Goal: Task Accomplishment & Management: Use online tool/utility

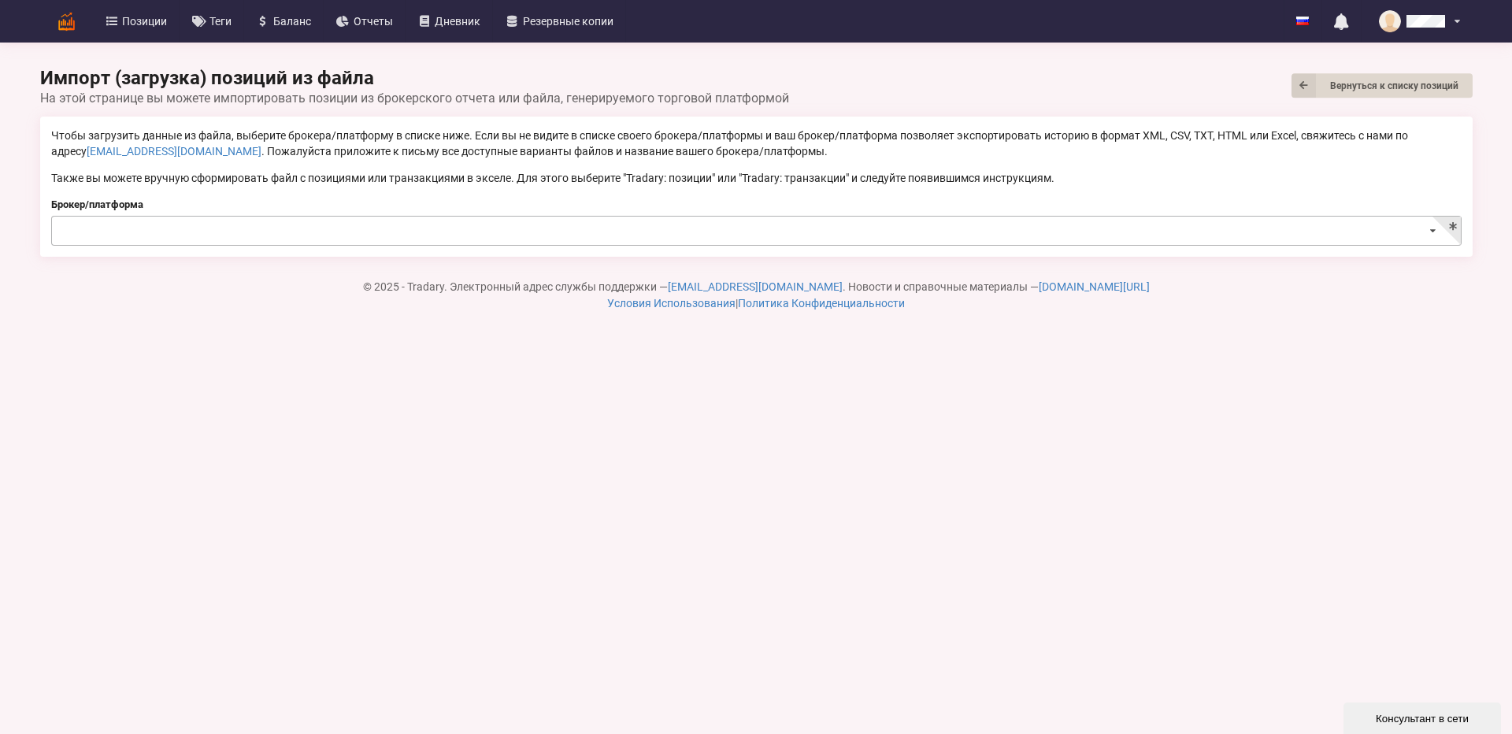
click at [165, 239] on input at bounding box center [757, 232] width 1409 height 31
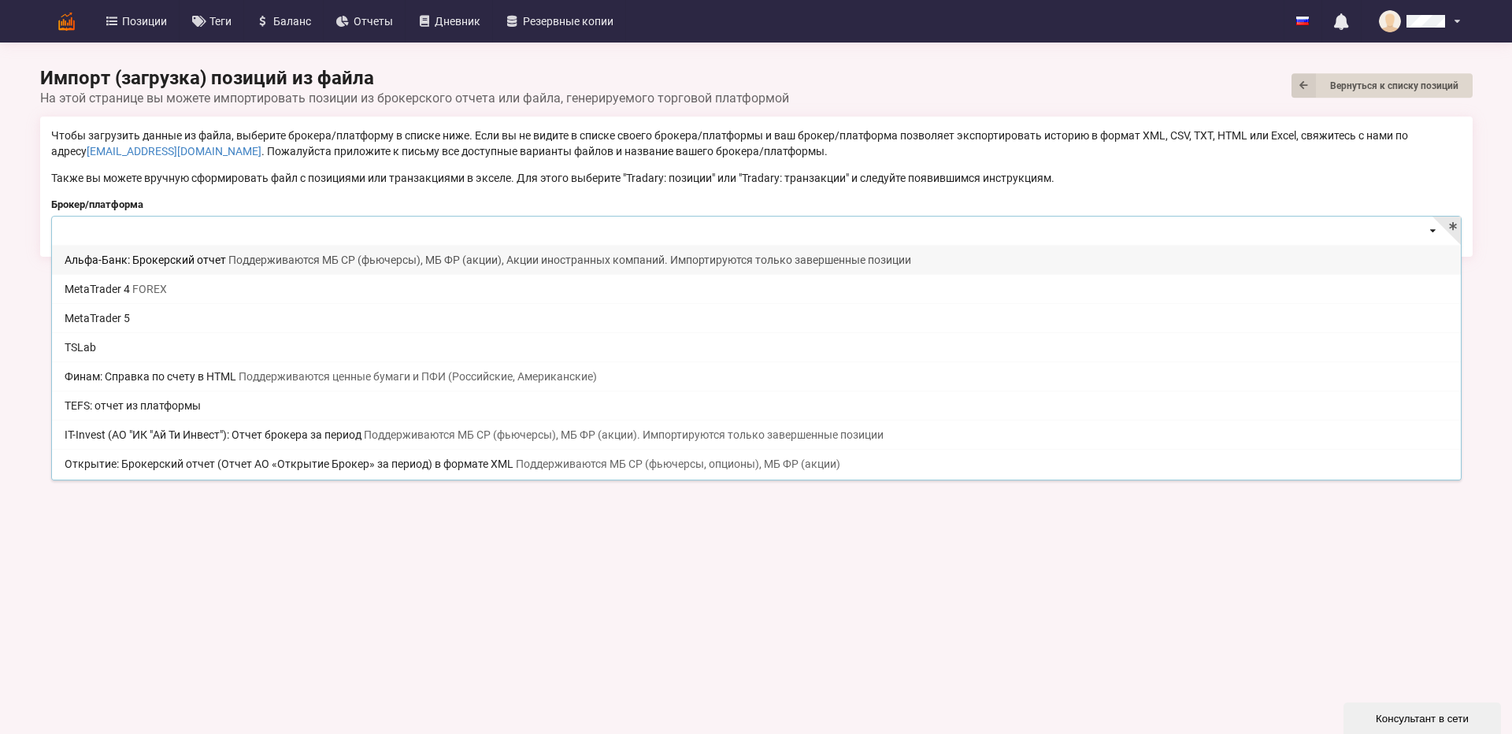
click at [166, 232] on input at bounding box center [757, 232] width 1409 height 31
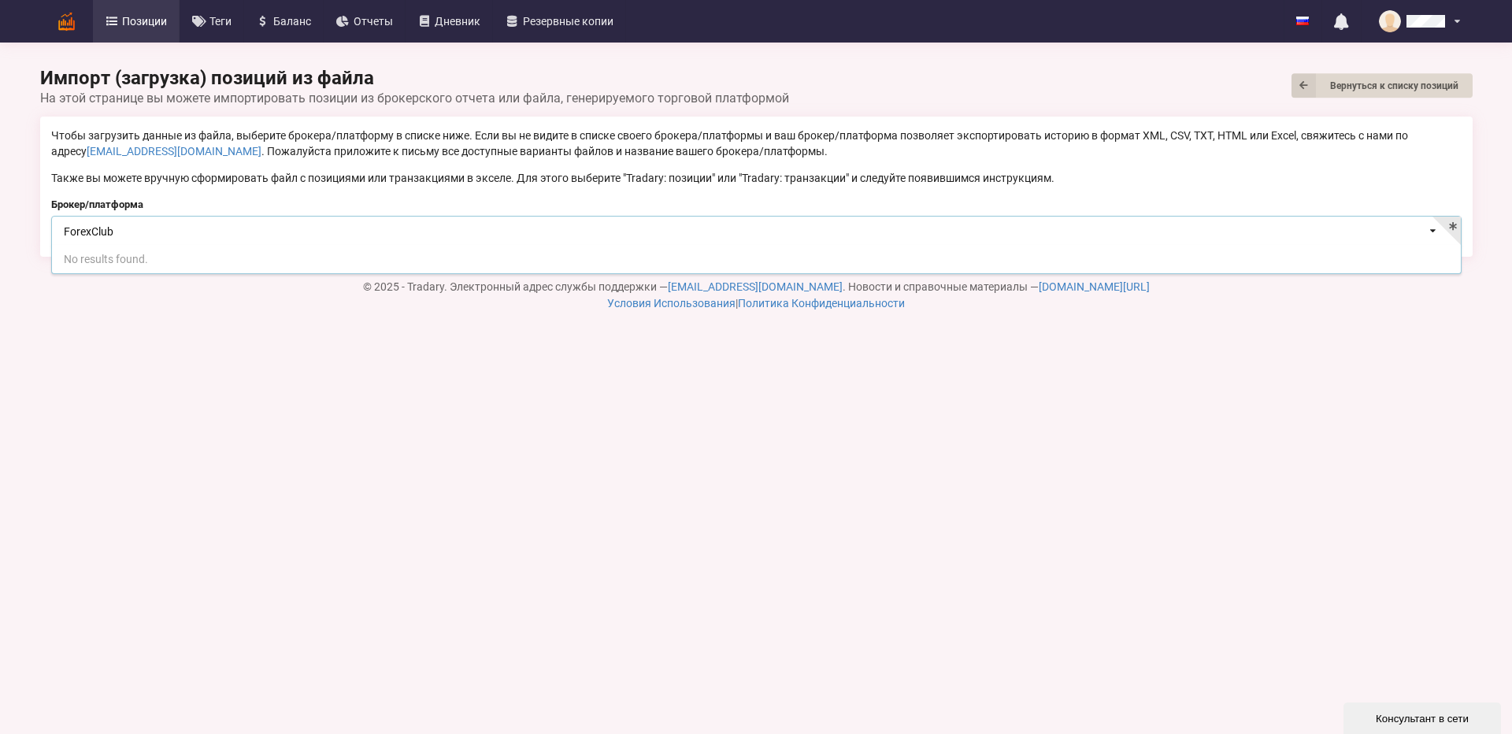
type input "ForexClub"
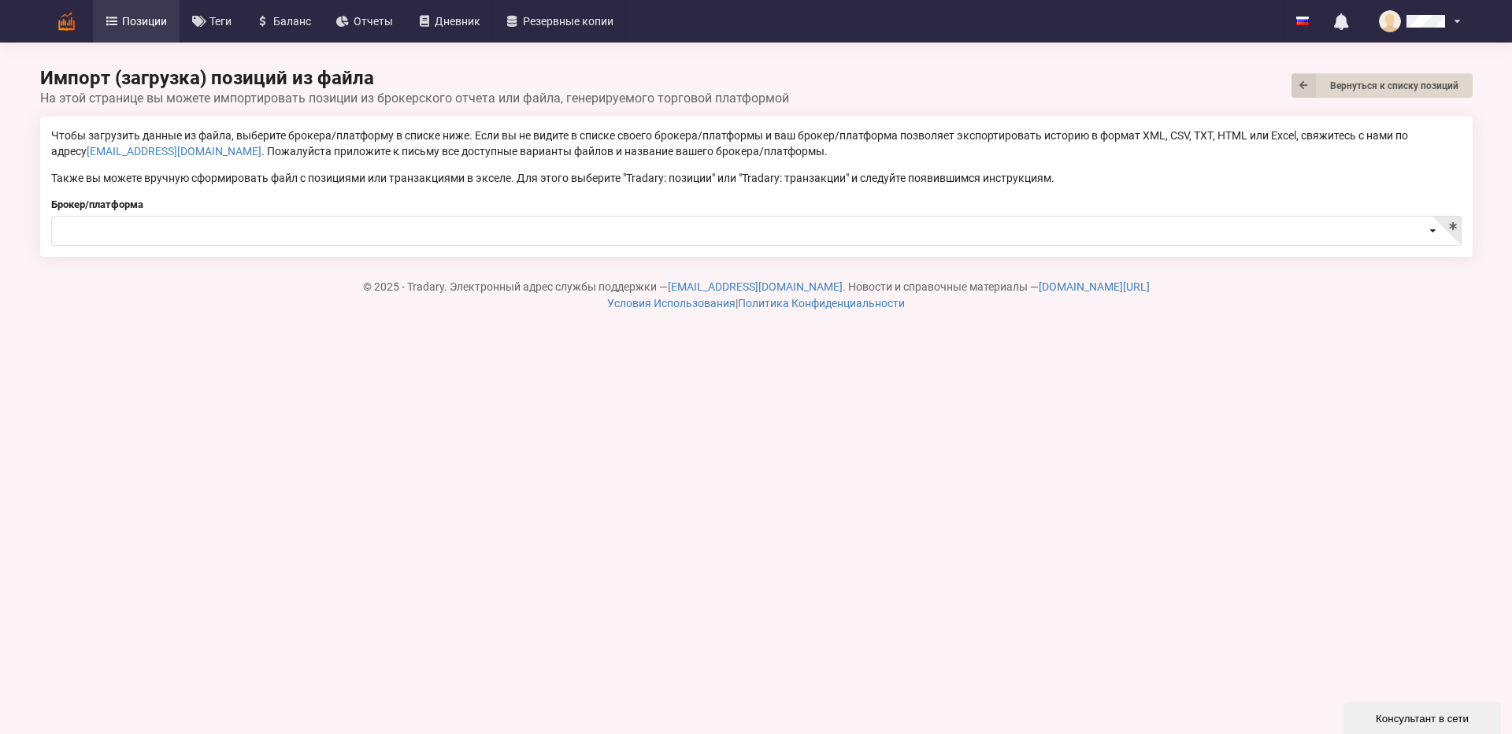
click at [138, 6] on link "Позиции" at bounding box center [136, 21] width 87 height 43
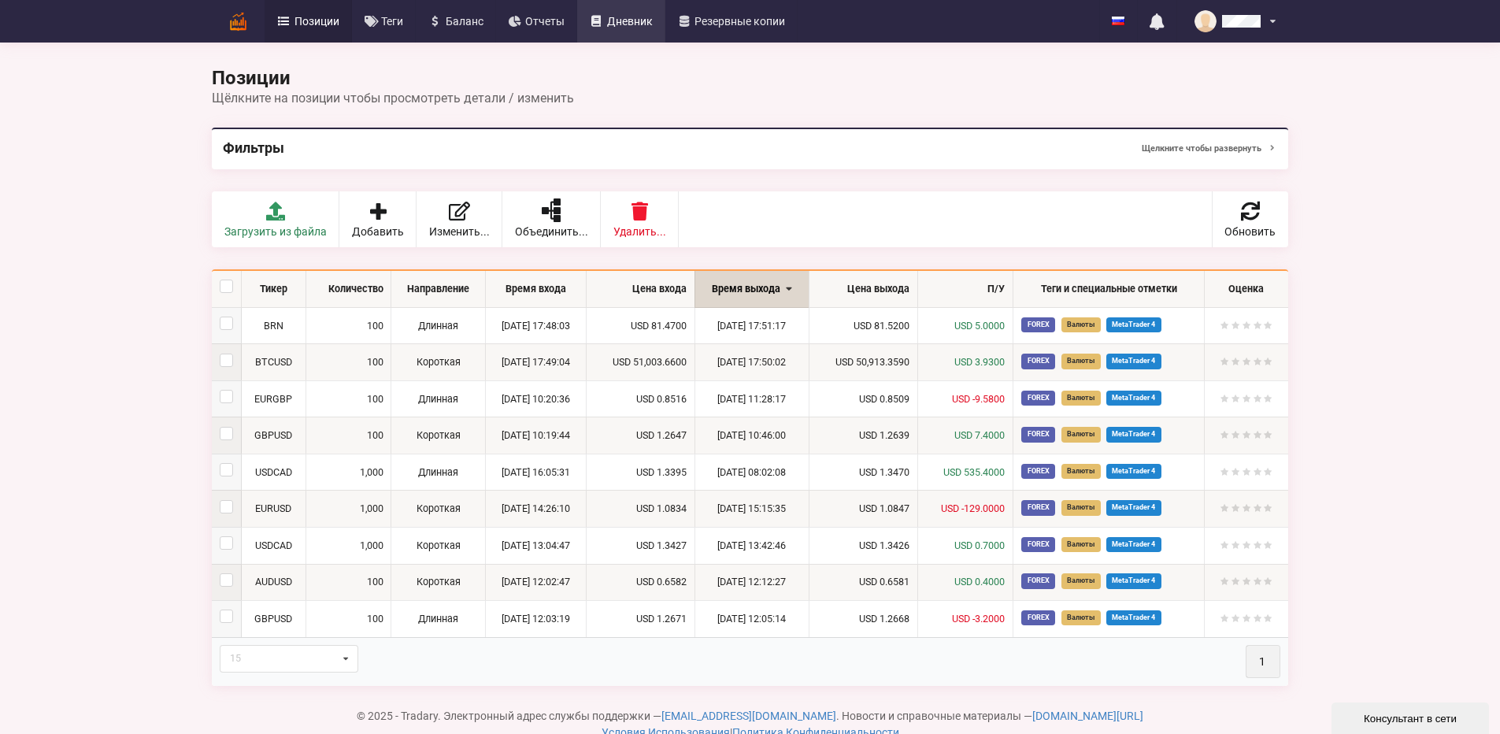
click at [577, 35] on link "Дневник" at bounding box center [621, 21] width 88 height 43
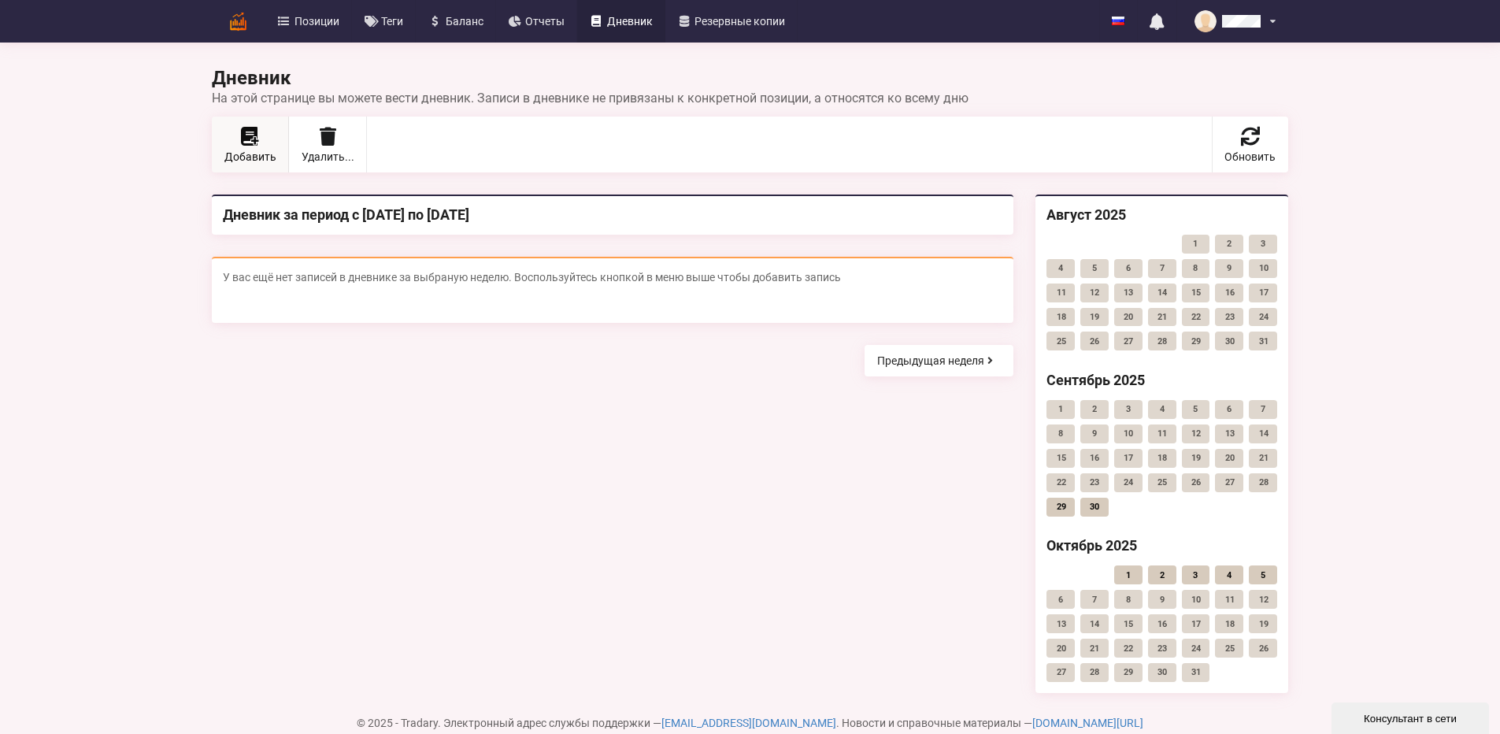
click at [241, 136] on icon at bounding box center [251, 136] width 20 height 19
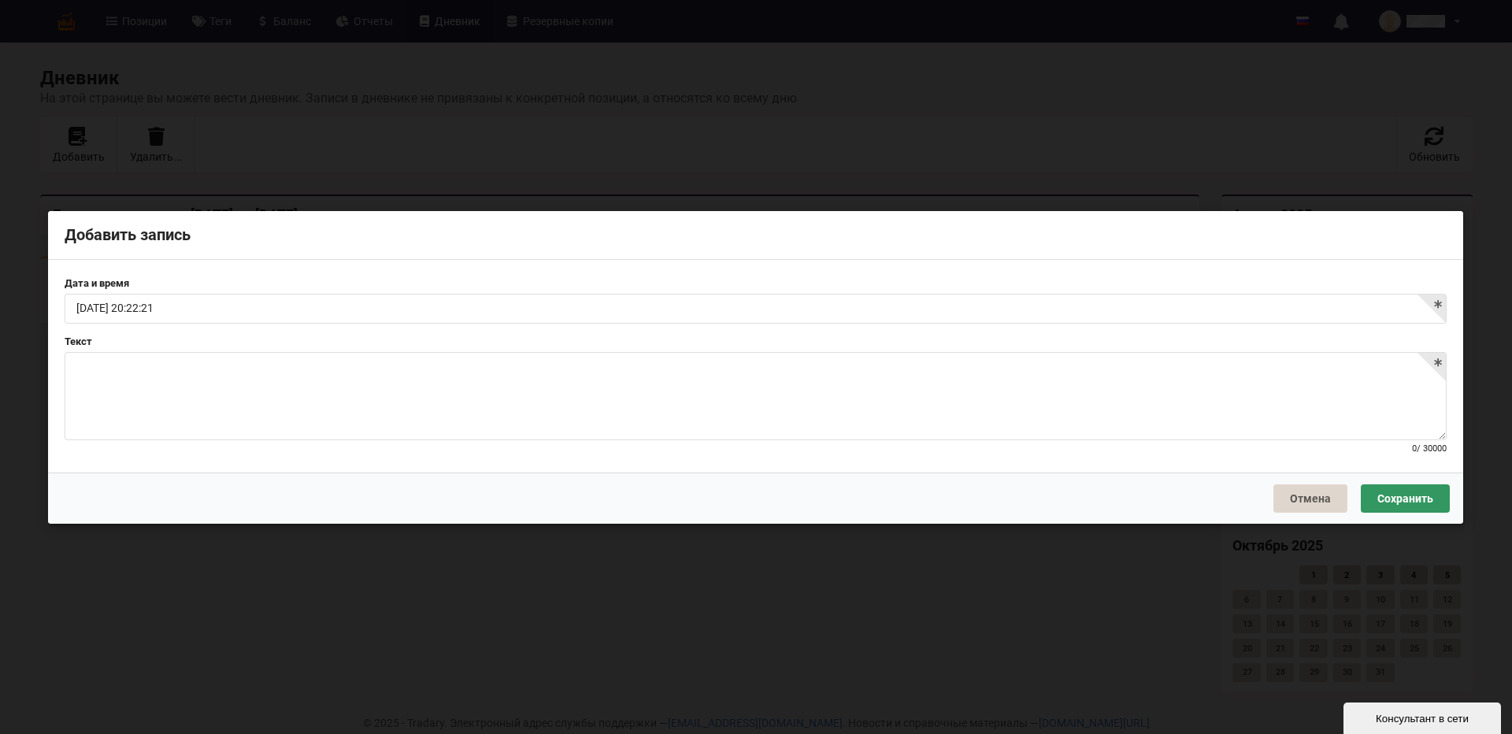
click at [198, 361] on div at bounding box center [756, 396] width 1382 height 88
click at [323, 225] on div "Добавить запись" at bounding box center [755, 235] width 1415 height 49
click at [691, 129] on div "Добавить запись Дата и время [DATE] 20:22:21 Текст Formats 0 / 30000 Отмена Сох…" at bounding box center [756, 367] width 1512 height 734
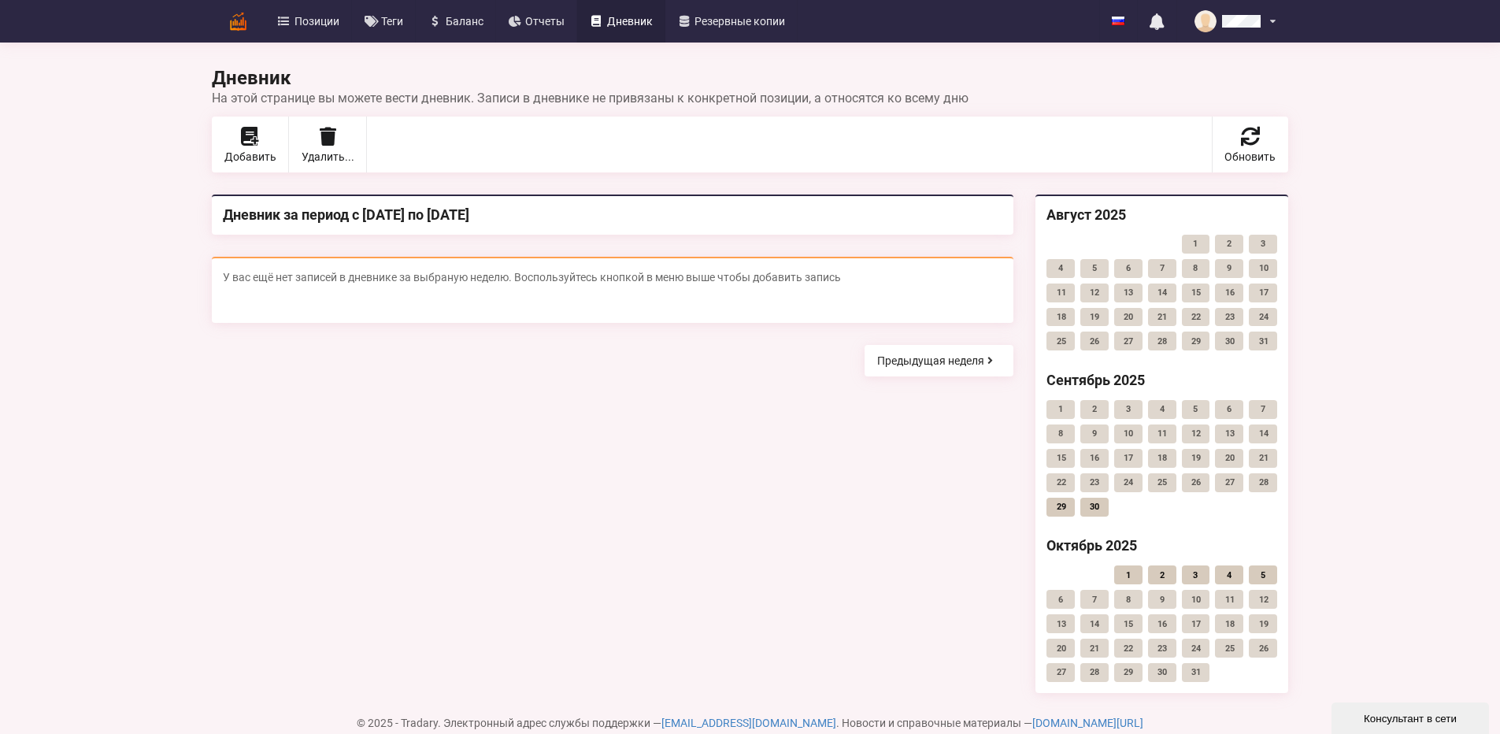
click at [1075, 504] on link "29" at bounding box center [1061, 507] width 28 height 19
click at [525, 17] on span "Отчеты" at bounding box center [544, 21] width 39 height 11
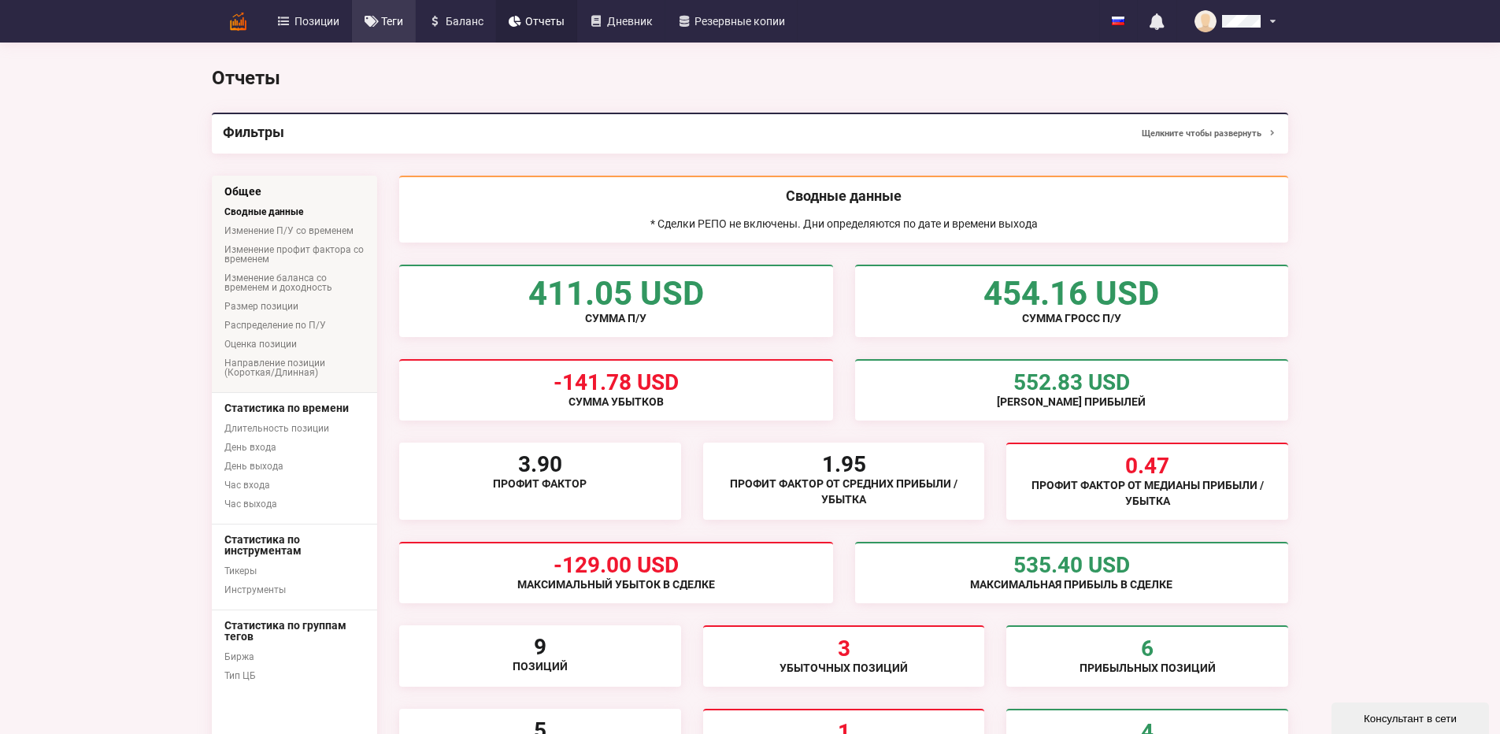
click at [352, 13] on link "Теги" at bounding box center [384, 21] width 65 height 43
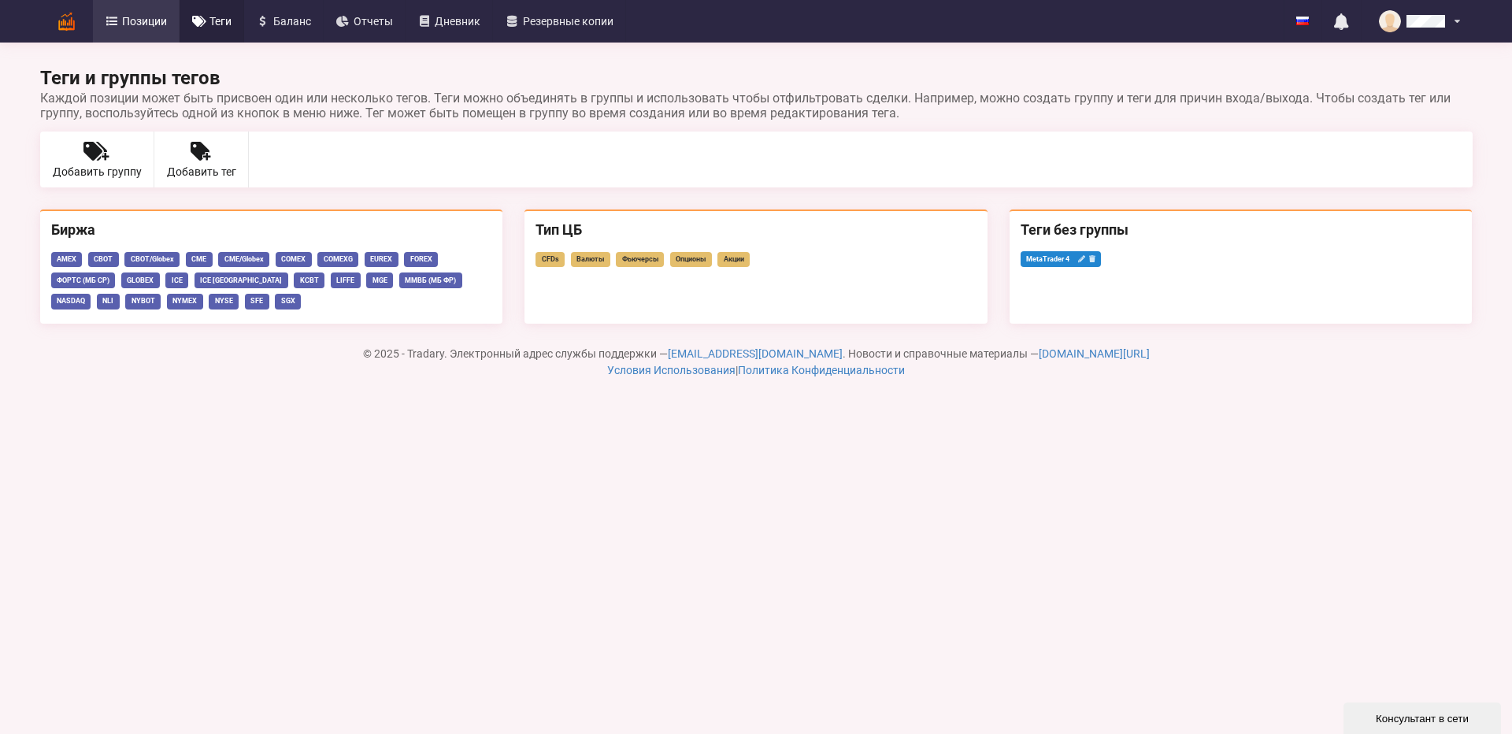
click at [165, 30] on link "Позиции" at bounding box center [136, 21] width 87 height 43
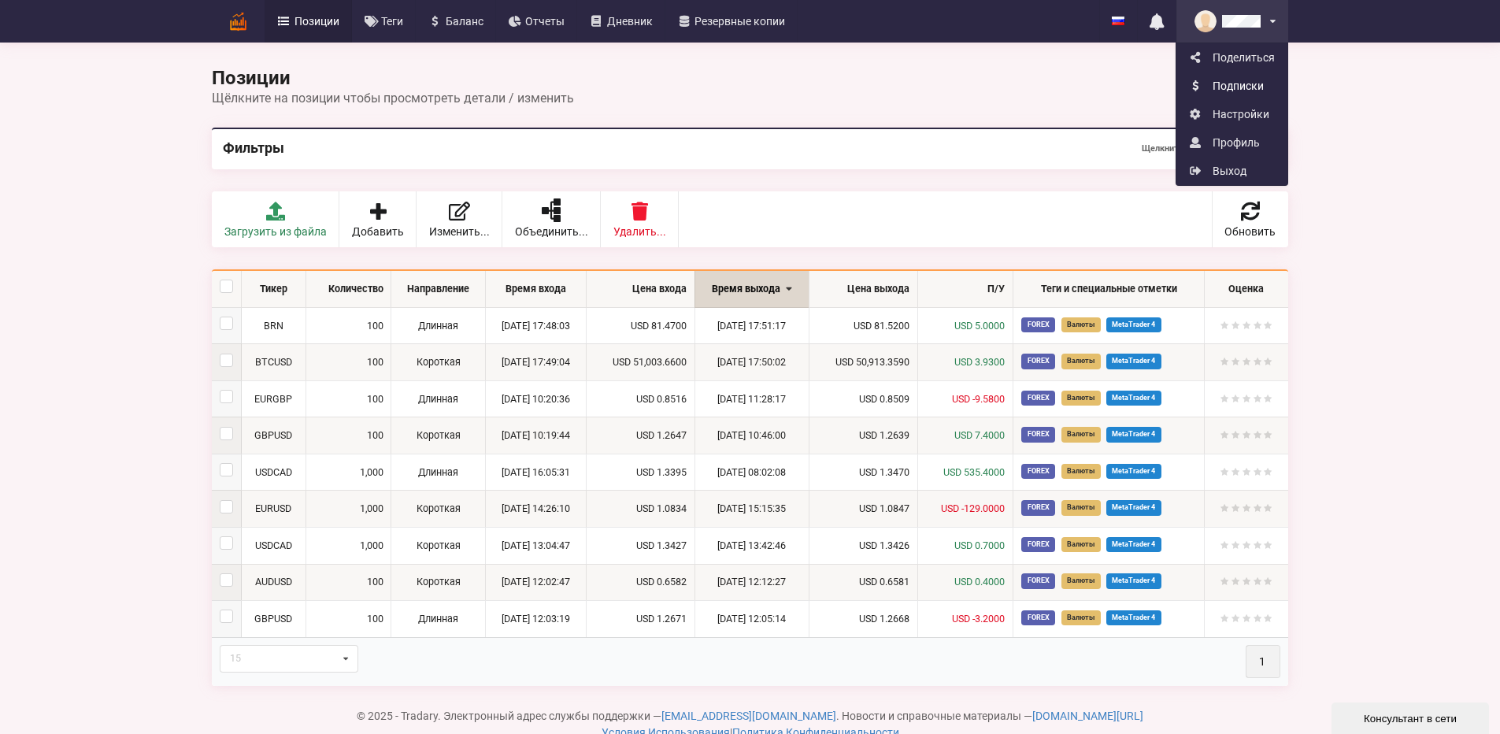
click at [1288, 82] on link "Подписки" at bounding box center [1232, 86] width 111 height 28
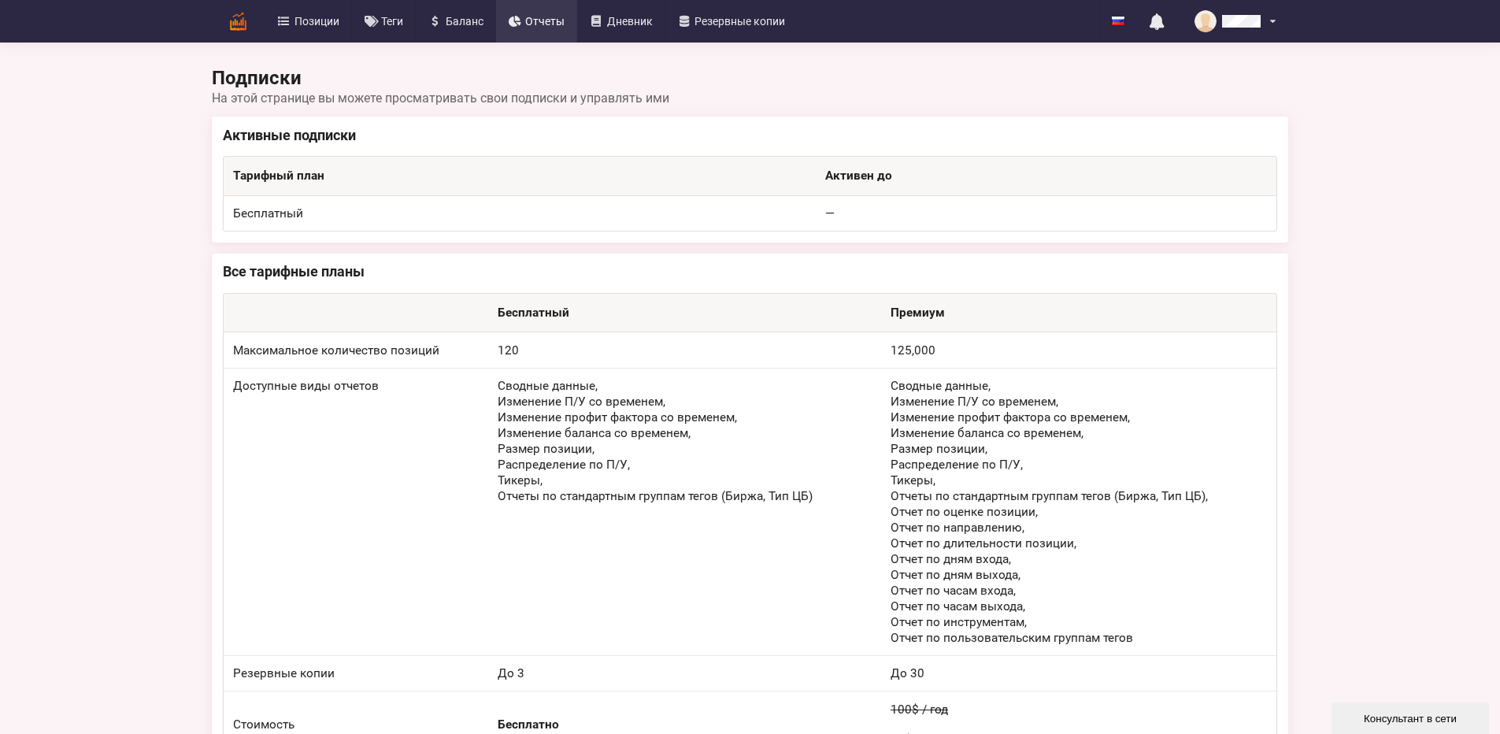
click at [496, 37] on link "Отчеты" at bounding box center [537, 21] width 82 height 43
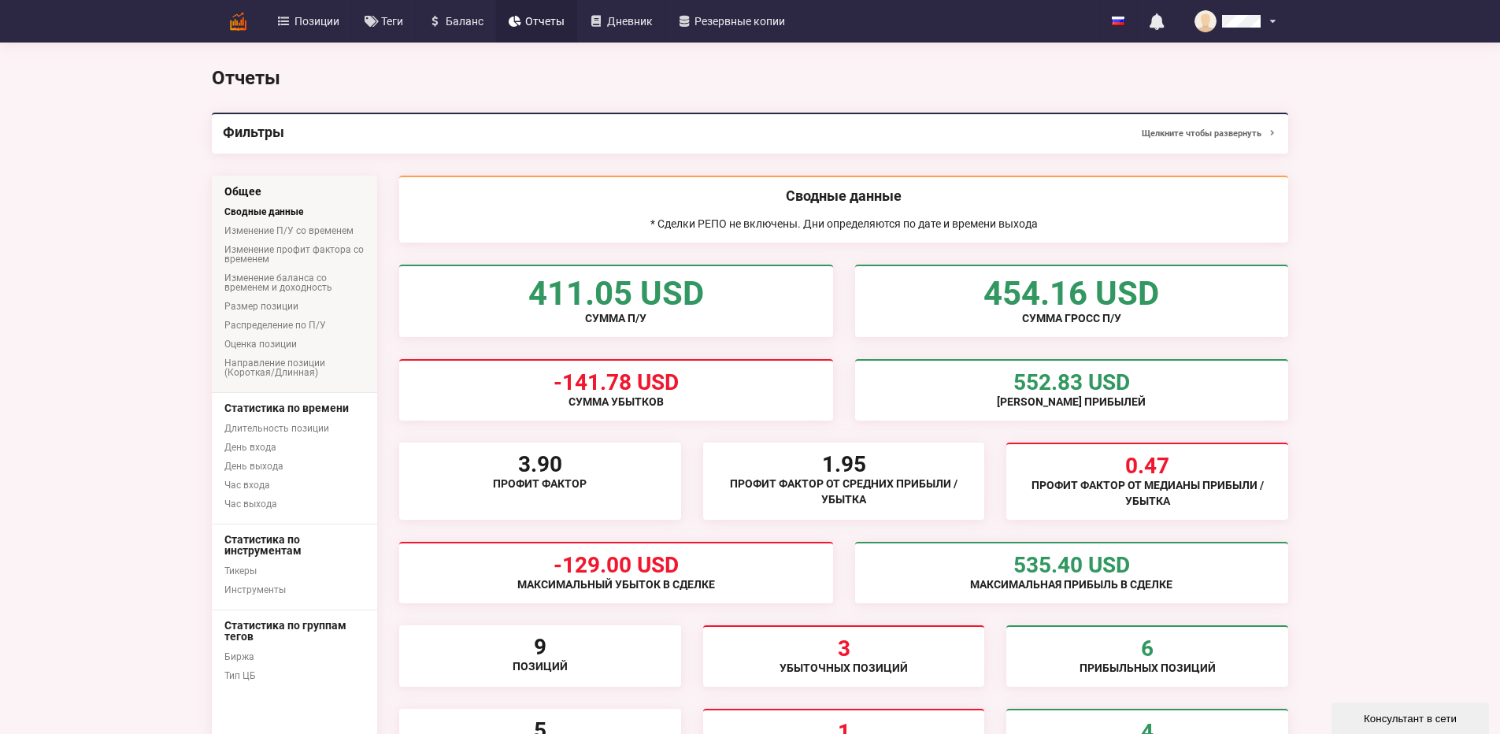
click at [1288, 121] on div "Фильтры Щелкните чтобы развернуть" at bounding box center [750, 133] width 1077 height 41
click at [1277, 128] on button "Щелкните чтобы развернуть" at bounding box center [1209, 133] width 135 height 20
click at [295, 27] on span "Позиции" at bounding box center [317, 21] width 45 height 11
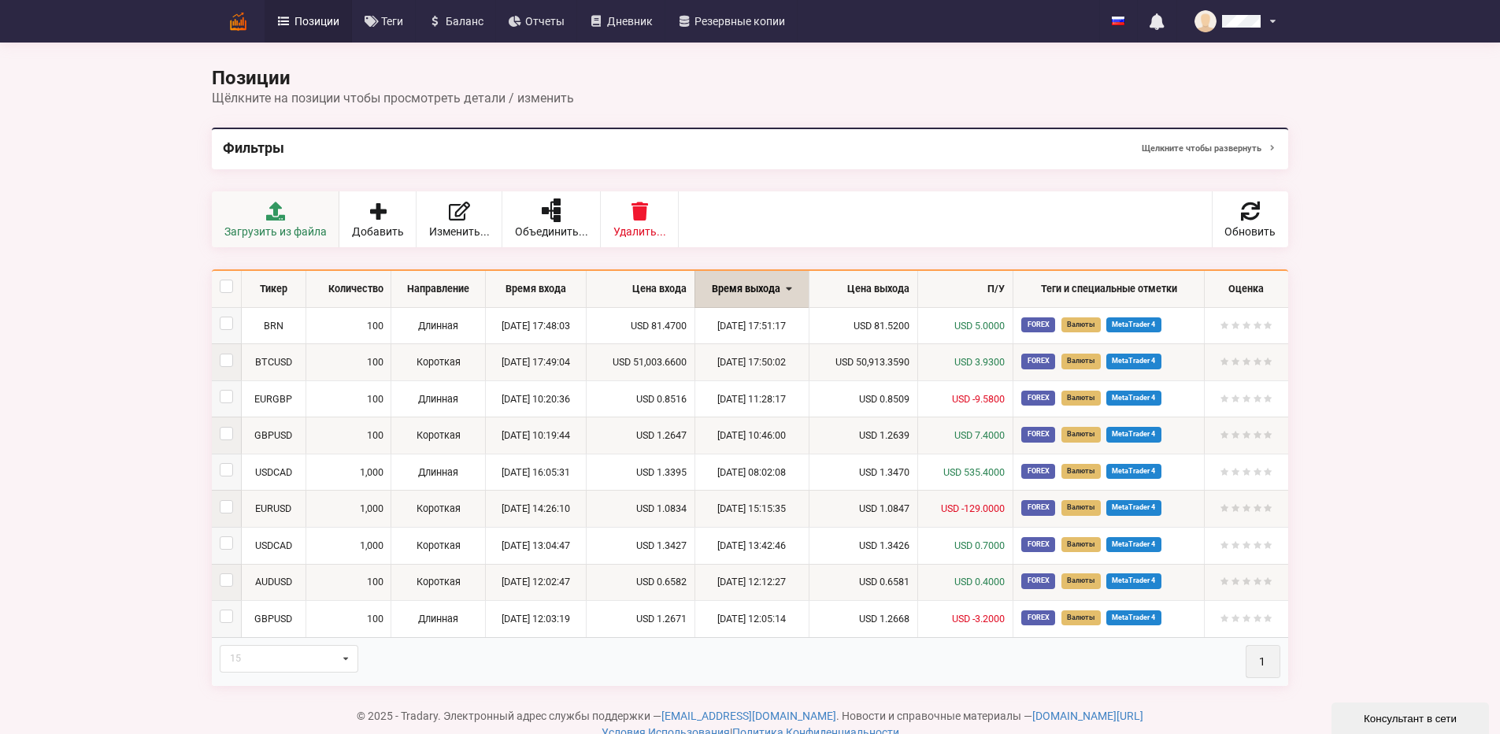
click at [212, 223] on link "Загрузить из файла" at bounding box center [276, 219] width 128 height 56
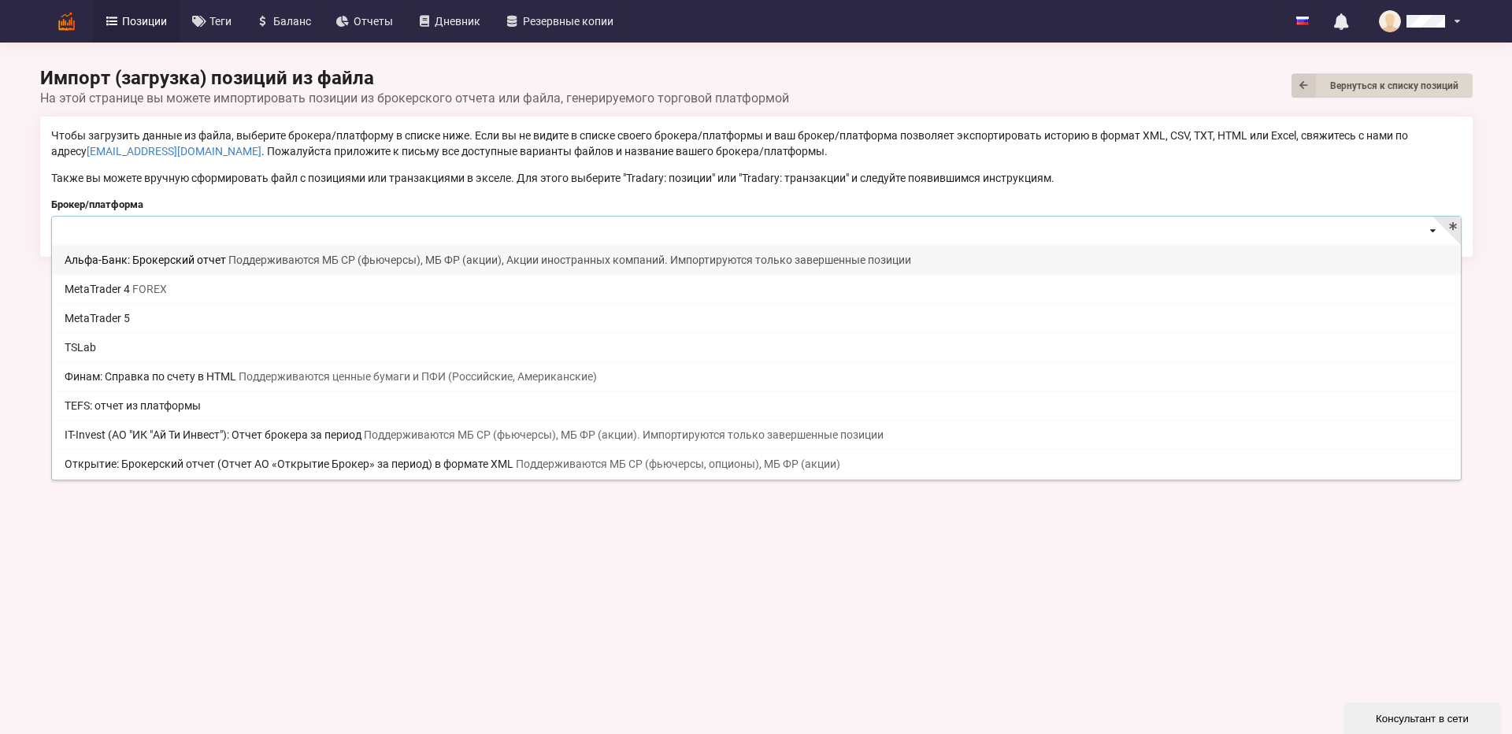
click at [171, 240] on input at bounding box center [757, 232] width 1409 height 31
click at [176, 238] on input at bounding box center [757, 232] width 1409 height 31
click at [364, 718] on body "Позиции Теги [GEOGRAPHIC_DATA] Отчеты Дневник Резервные копии English Русский Н…" at bounding box center [756, 367] width 1512 height 734
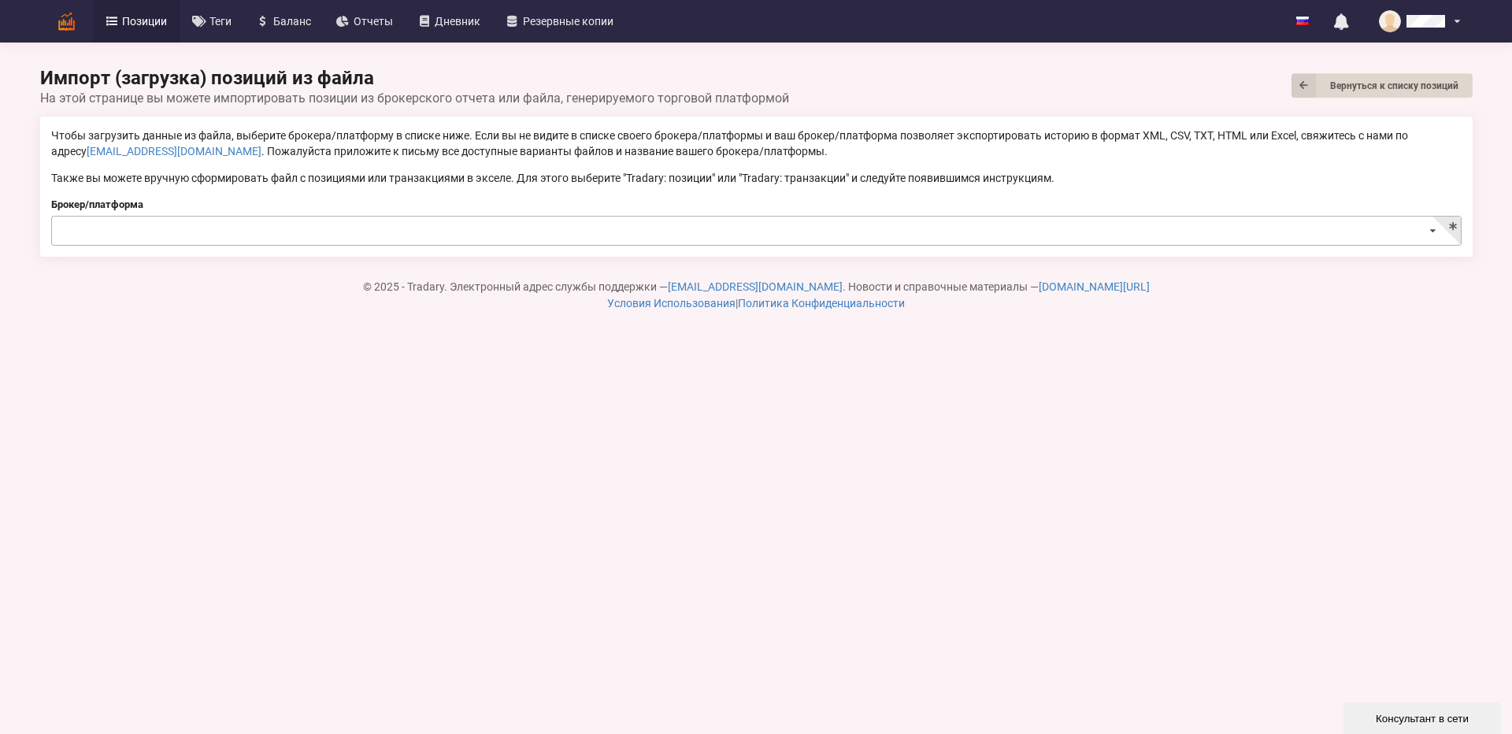
click at [169, 225] on input at bounding box center [757, 232] width 1409 height 31
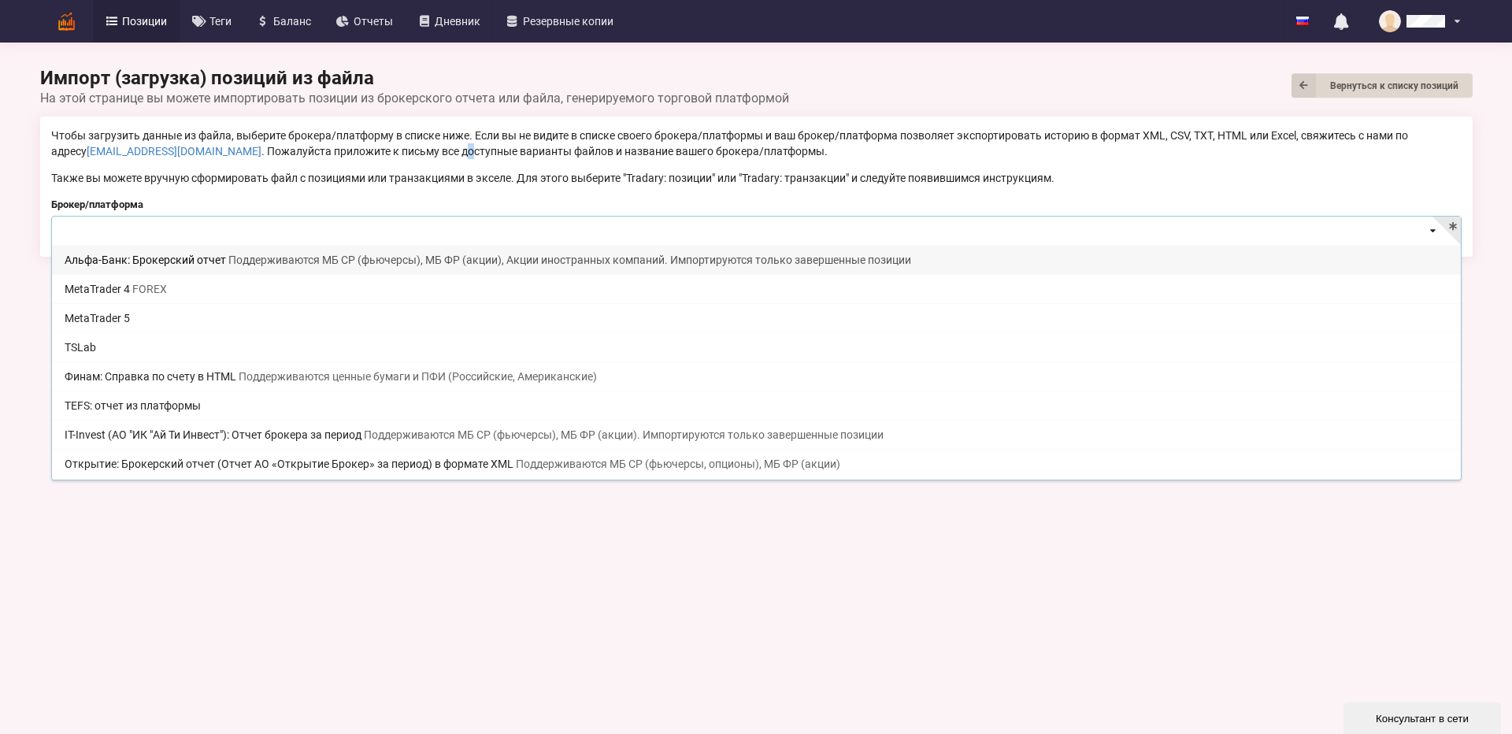
click at [369, 151] on p "Чтобы загрузить данные из файла, выберите брокера/платформу в списке ниже. Если…" at bounding box center [756, 144] width 1411 height 32
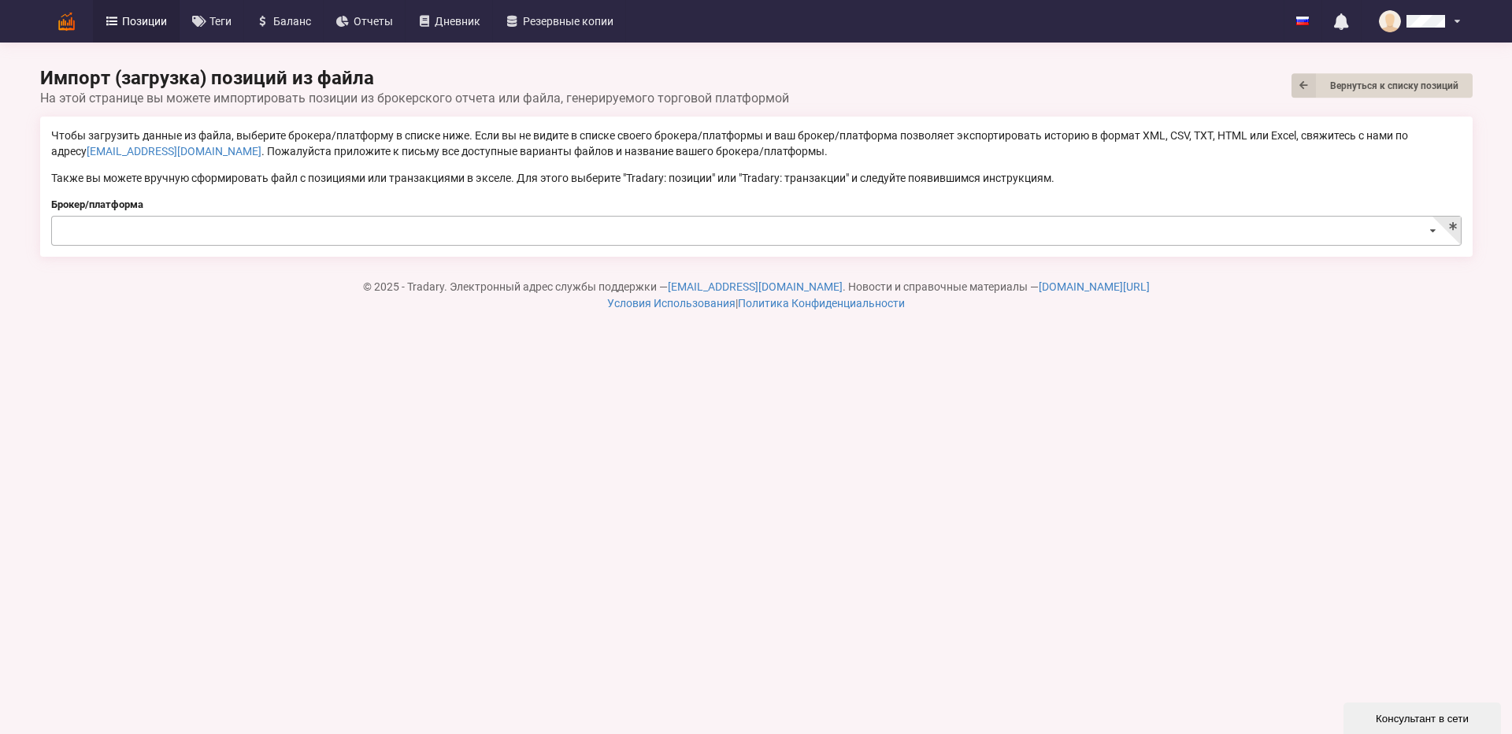
click at [233, 224] on input at bounding box center [757, 232] width 1409 height 31
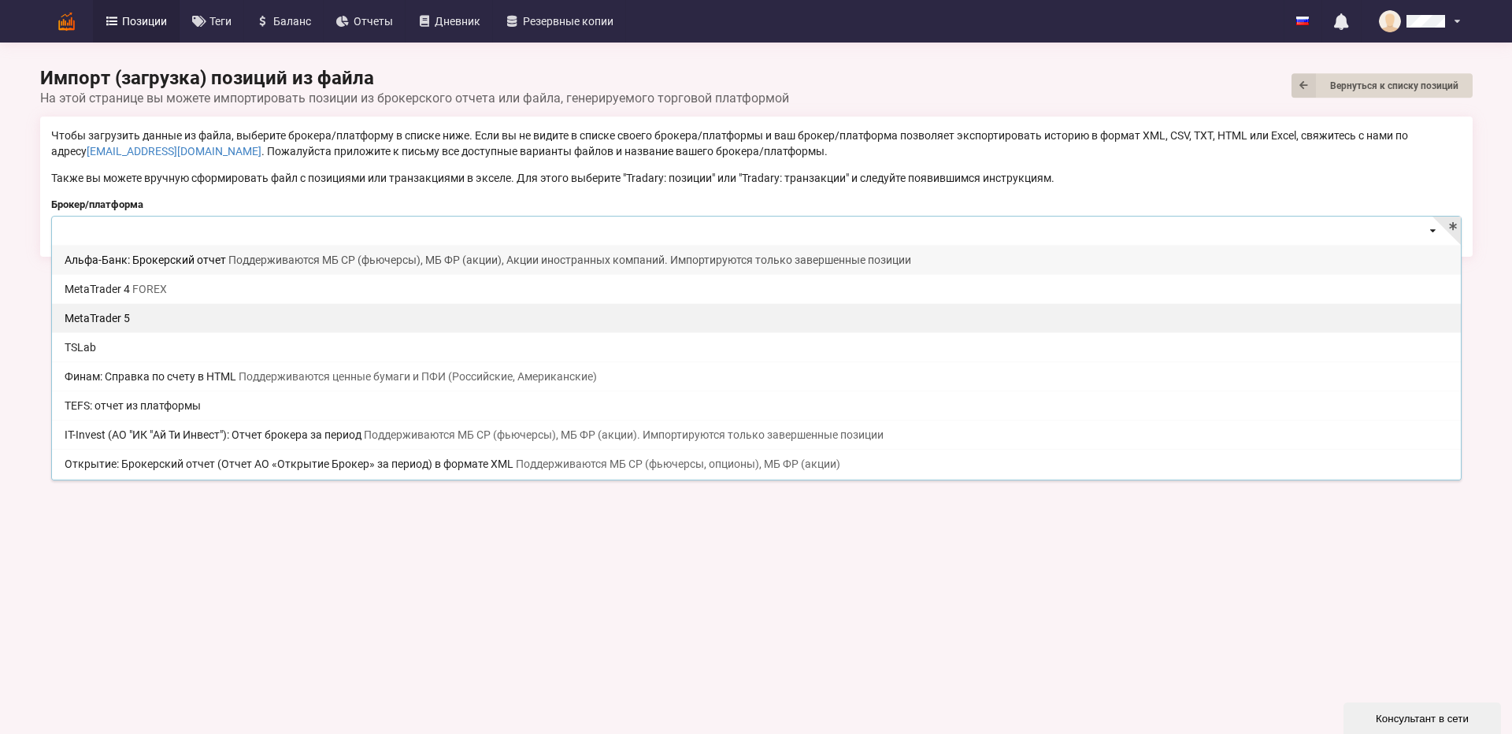
click at [197, 313] on div "MetaTrader 5" at bounding box center [756, 317] width 1409 height 29
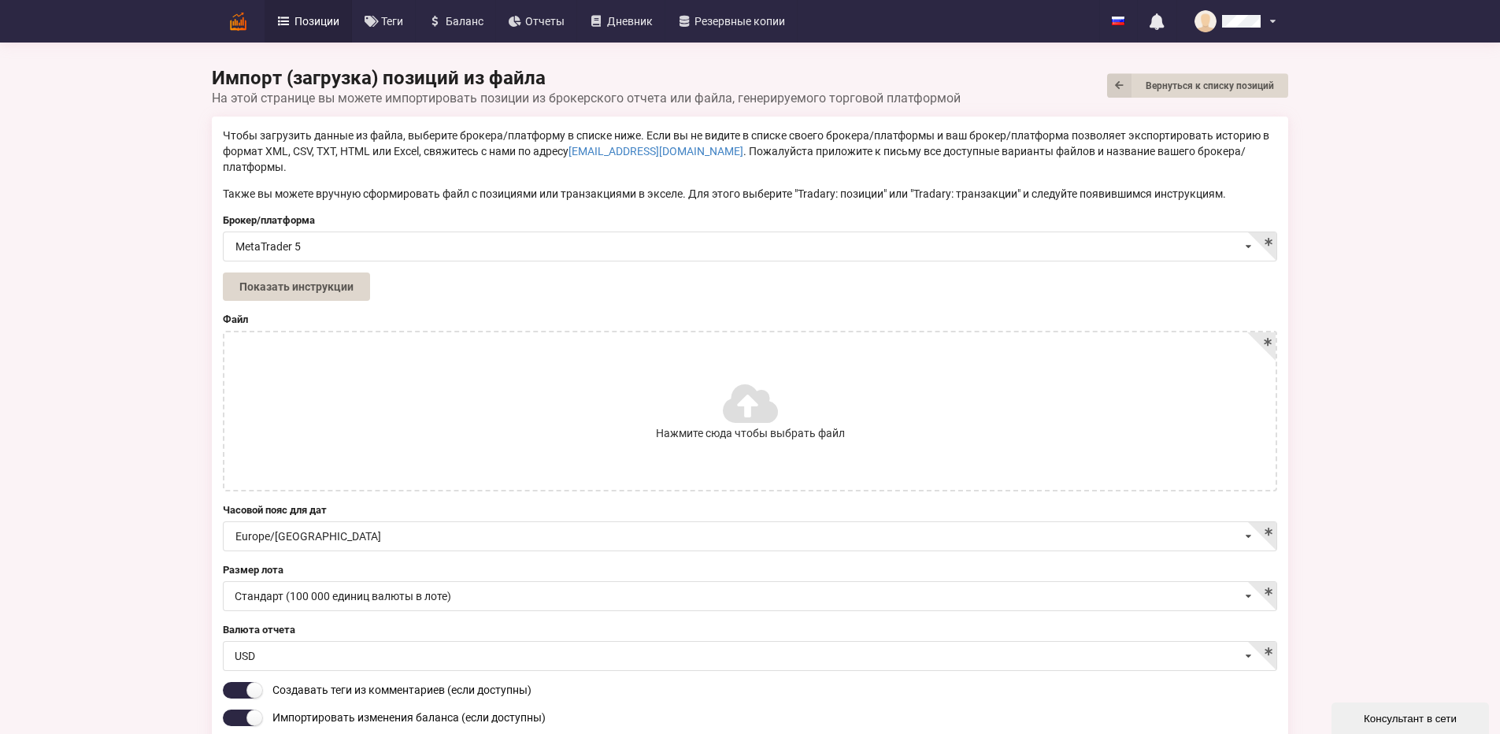
scroll to position [58, 0]
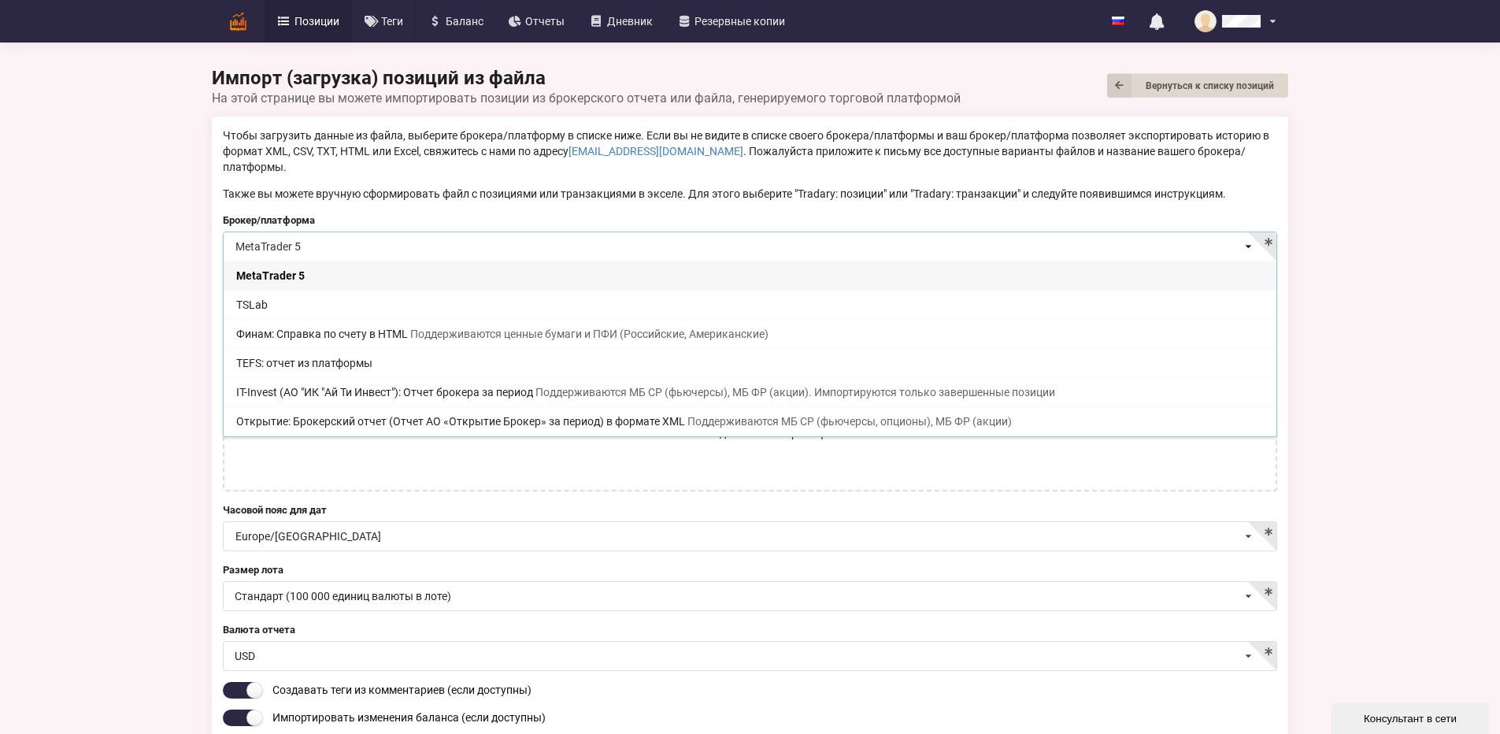
click at [224, 261] on div "MetaTrader 5" at bounding box center [750, 275] width 1053 height 29
click at [309, 232] on input at bounding box center [750, 247] width 1053 height 31
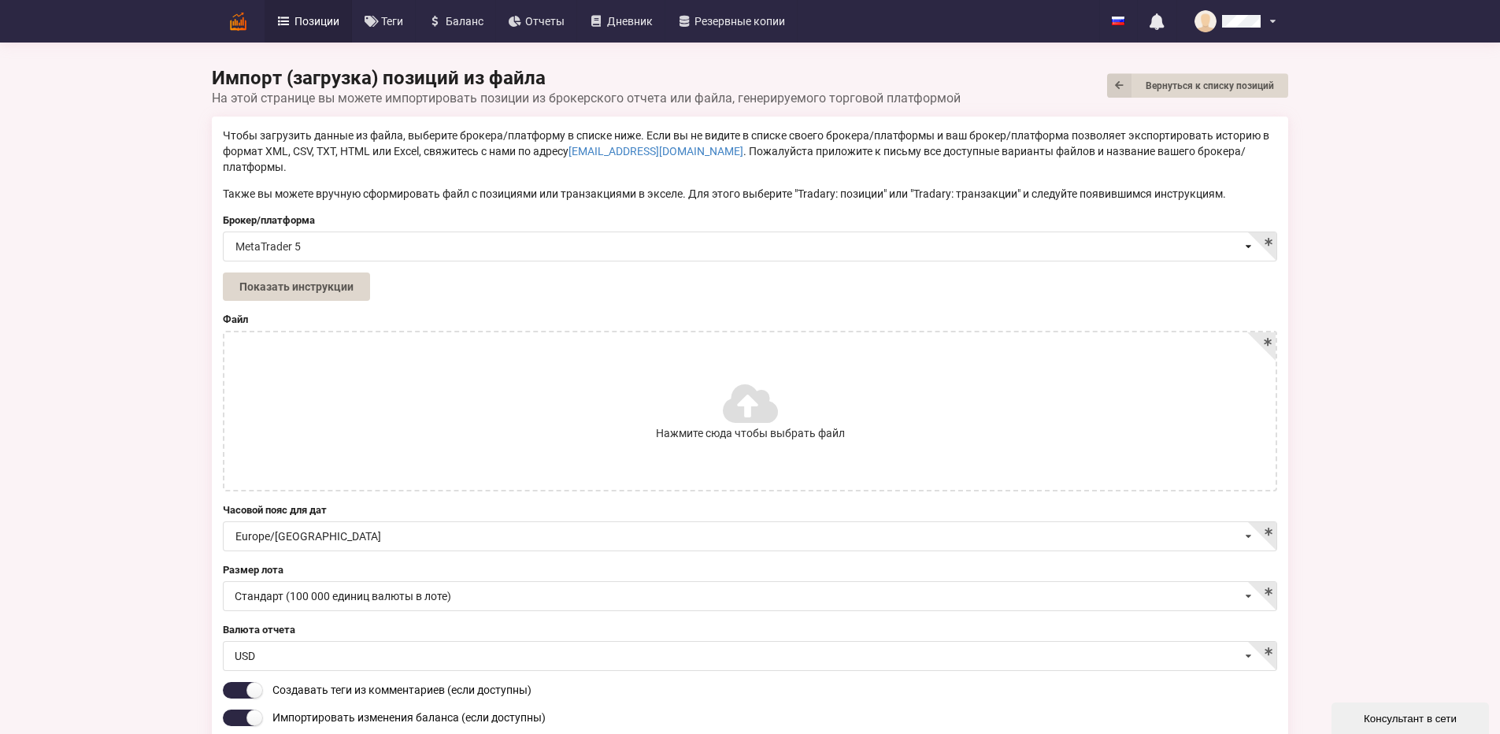
click at [326, 186] on p "Также вы можете вручную сформировать файл с позициями или транзакциями в экселе…" at bounding box center [750, 194] width 1055 height 16
click at [224, 377] on label "Нажмите сюда чтобы выбрать файл" at bounding box center [749, 411] width 1051 height 158
click at [0, 0] on input "Нажмите сюда чтобы выбрать файл" at bounding box center [0, 0] width 0 height 0
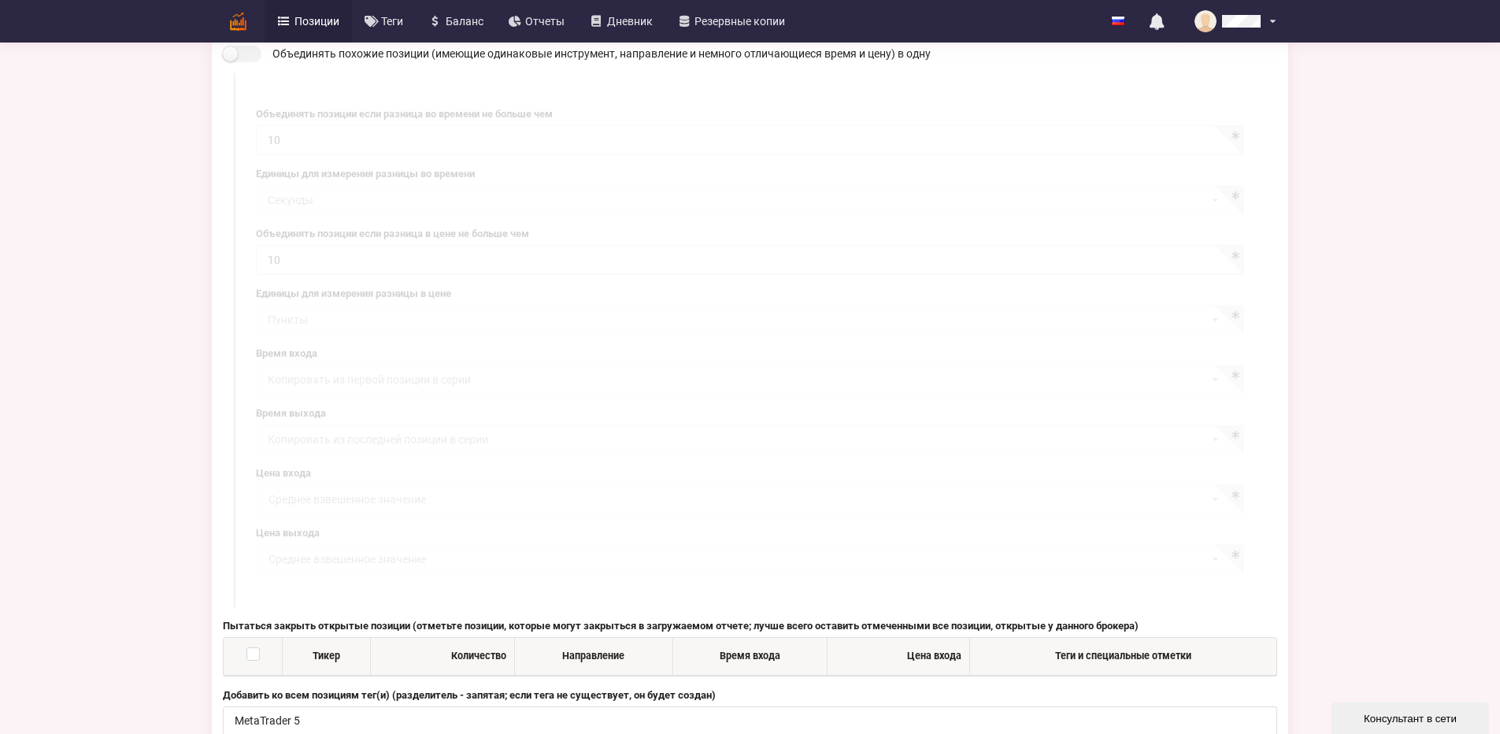
scroll to position [808, 0]
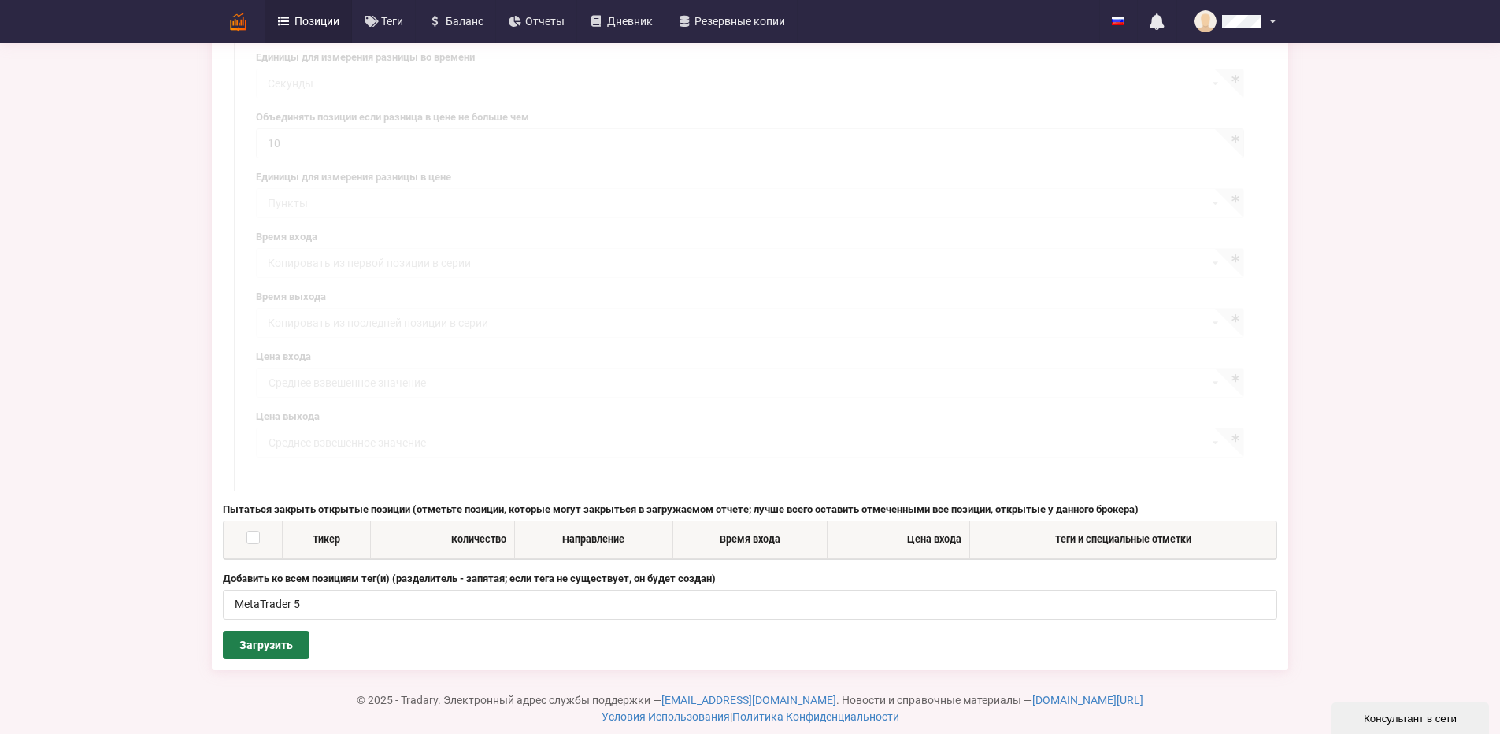
click at [223, 632] on button "Загрузить" at bounding box center [266, 645] width 87 height 28
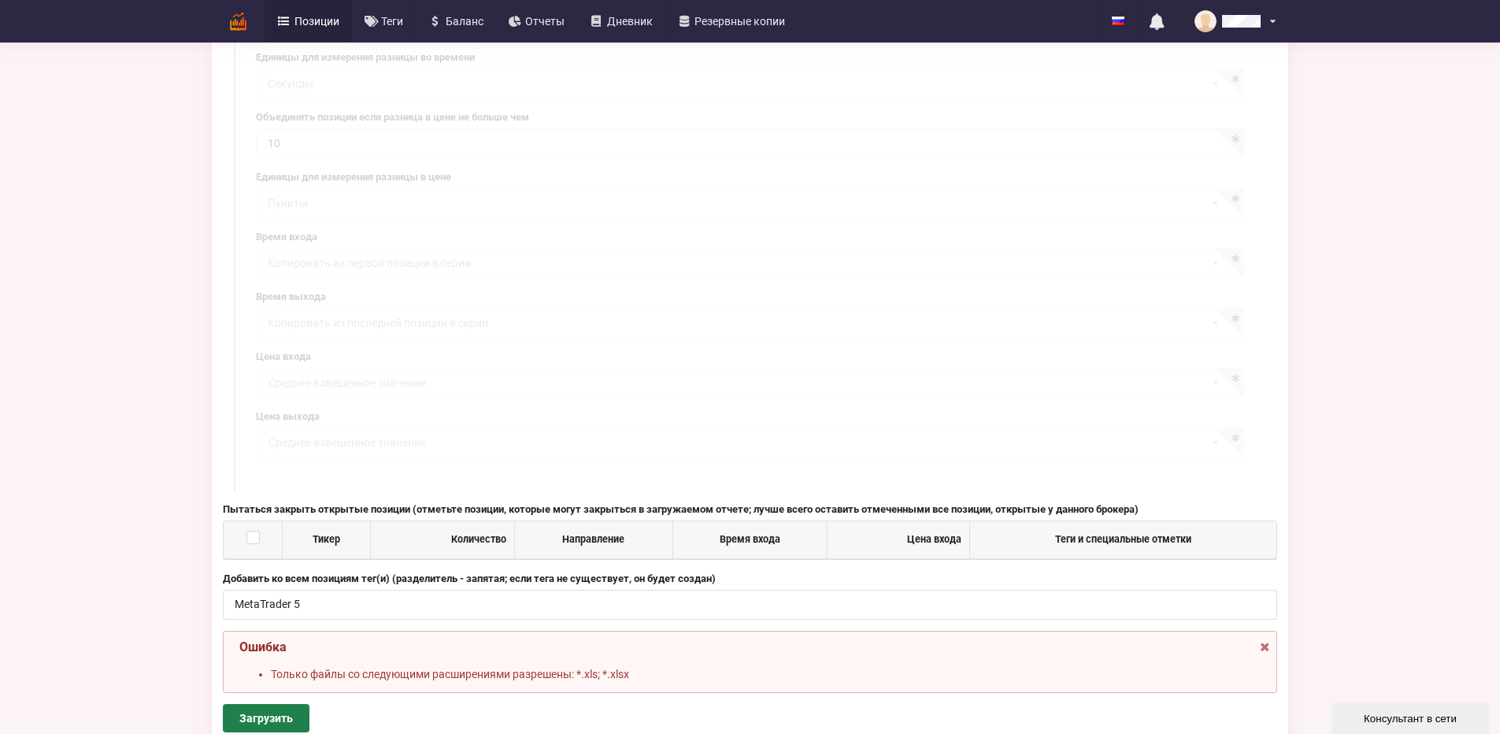
scroll to position [0, 0]
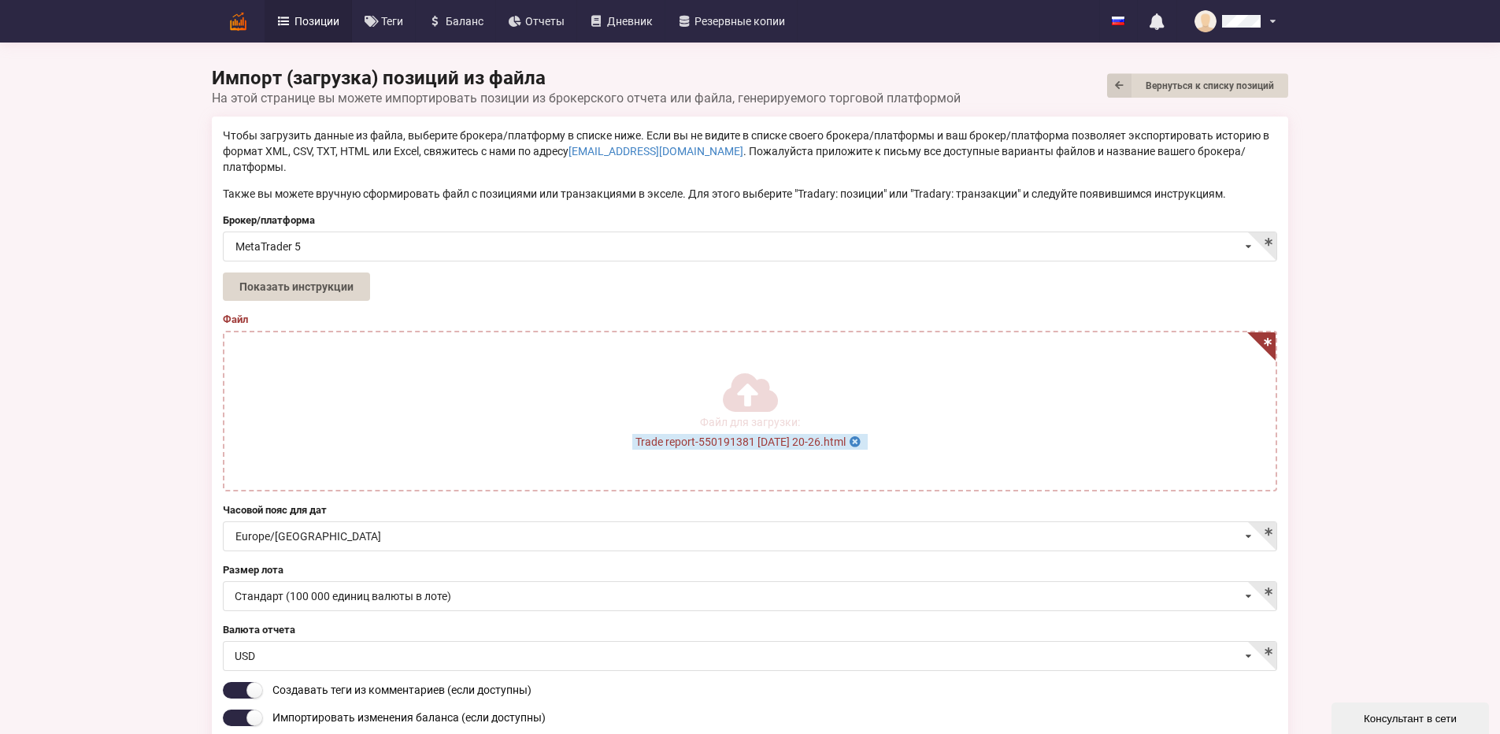
click at [777, 434] on span "Trade report-550191381 [DATE] 20-26.html" at bounding box center [749, 442] width 235 height 16
click at [862, 434] on icon at bounding box center [855, 439] width 13 height 11
click at [862, 369] on label "Нажмите сюда чтобы выбрать файл" at bounding box center [749, 411] width 1051 height 158
click at [0, 0] on input "Нажмите сюда чтобы выбрать файл" at bounding box center [0, 0] width 0 height 0
click at [223, 272] on button "Показать инструкции" at bounding box center [296, 286] width 147 height 28
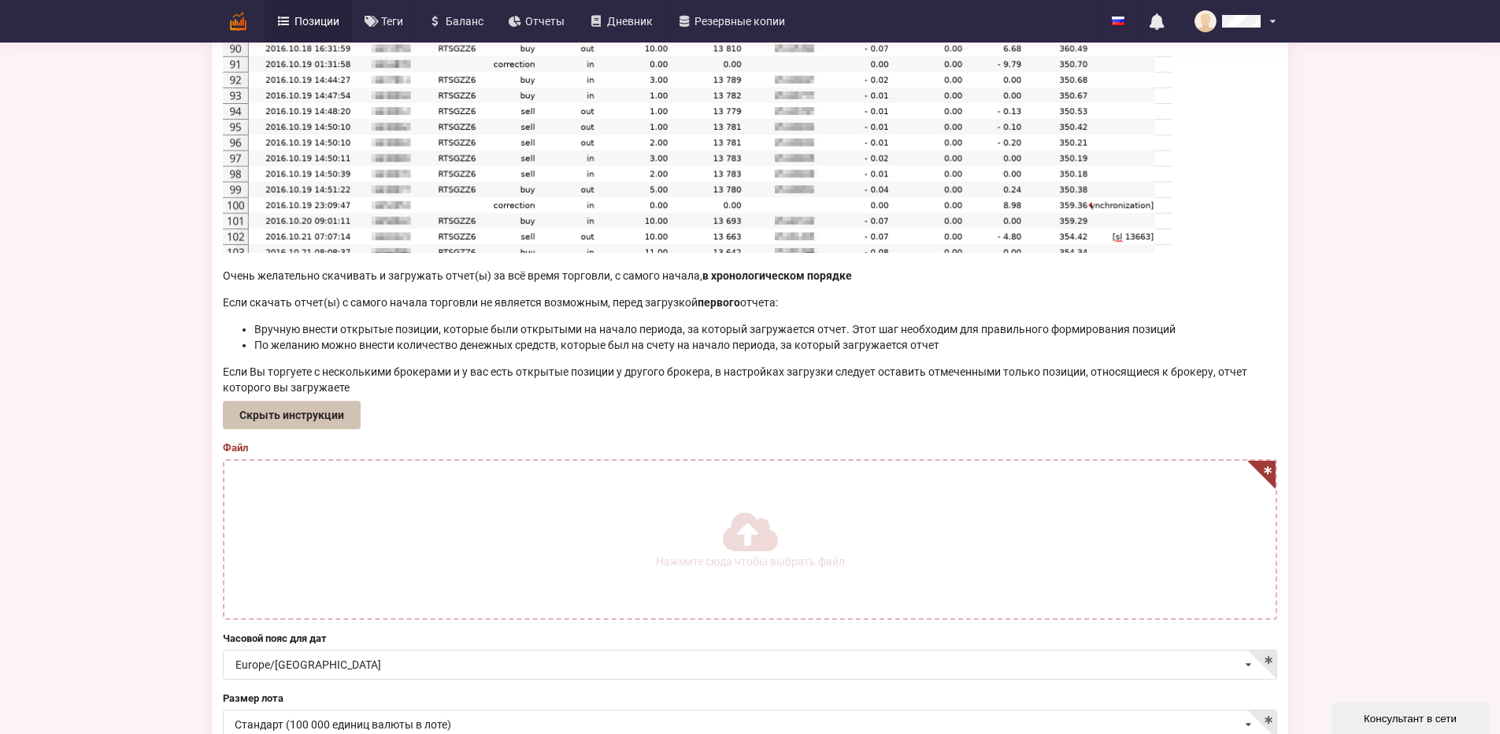
scroll to position [473, 0]
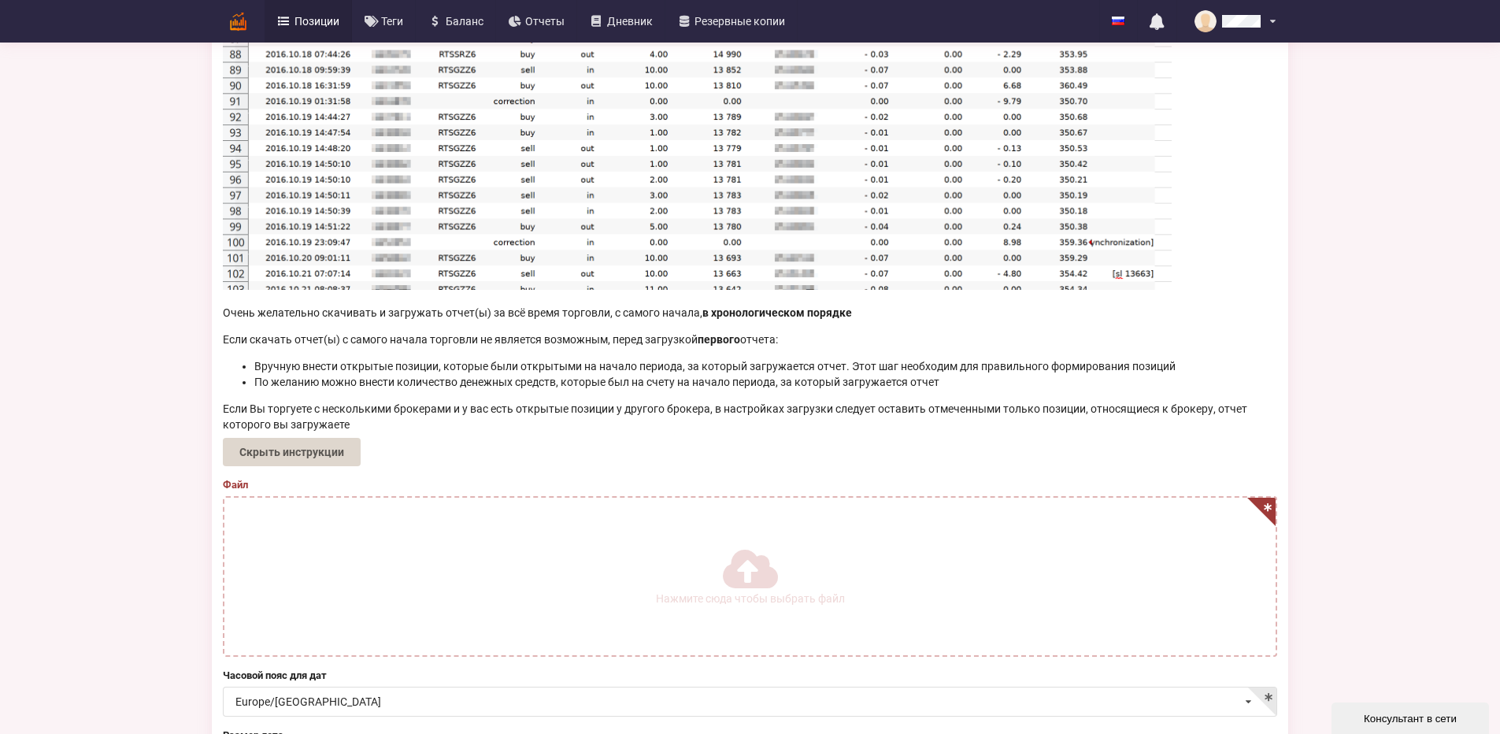
click at [829, 374] on li "Вручную внести открытые позиции, которые были открытыми на начало периода, за к…" at bounding box center [765, 366] width 1023 height 16
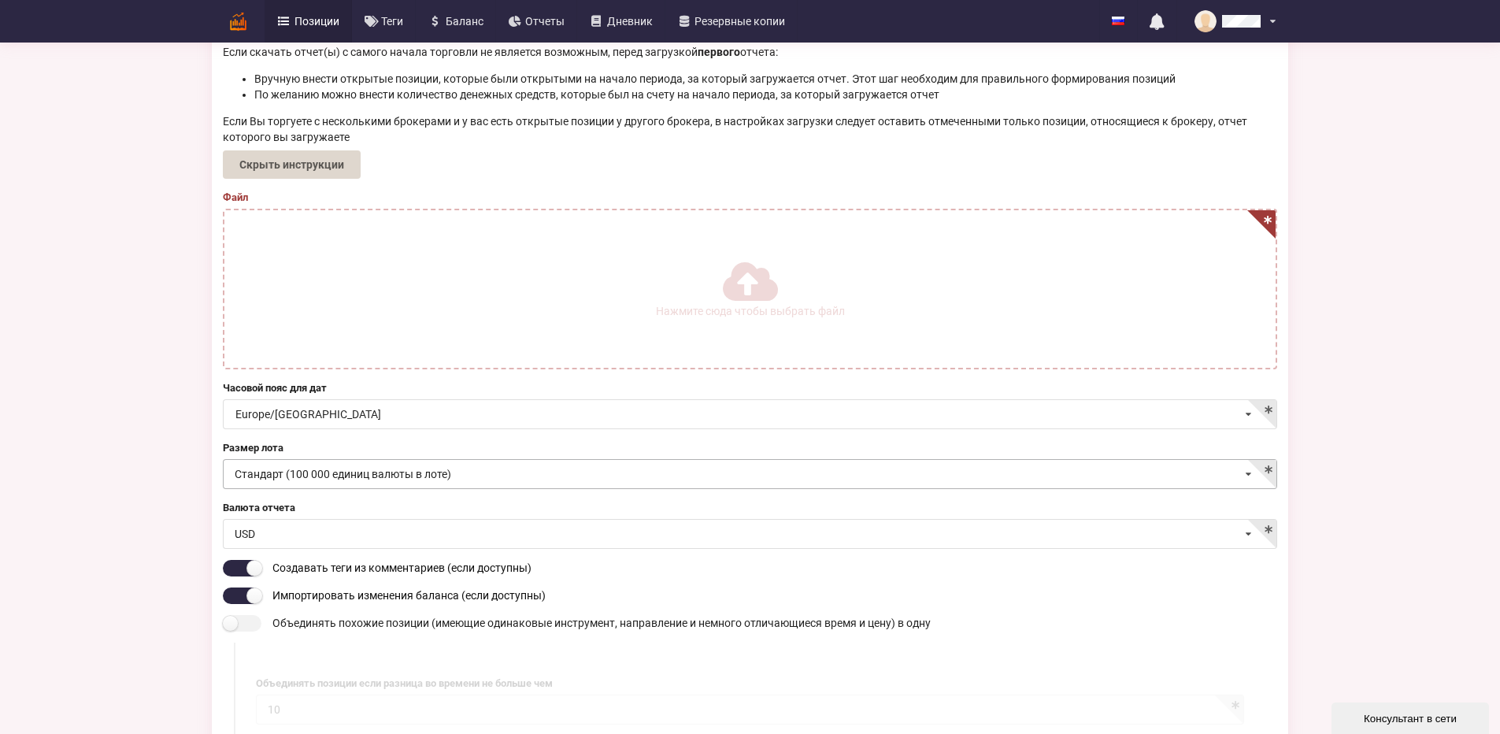
scroll to position [945, 0]
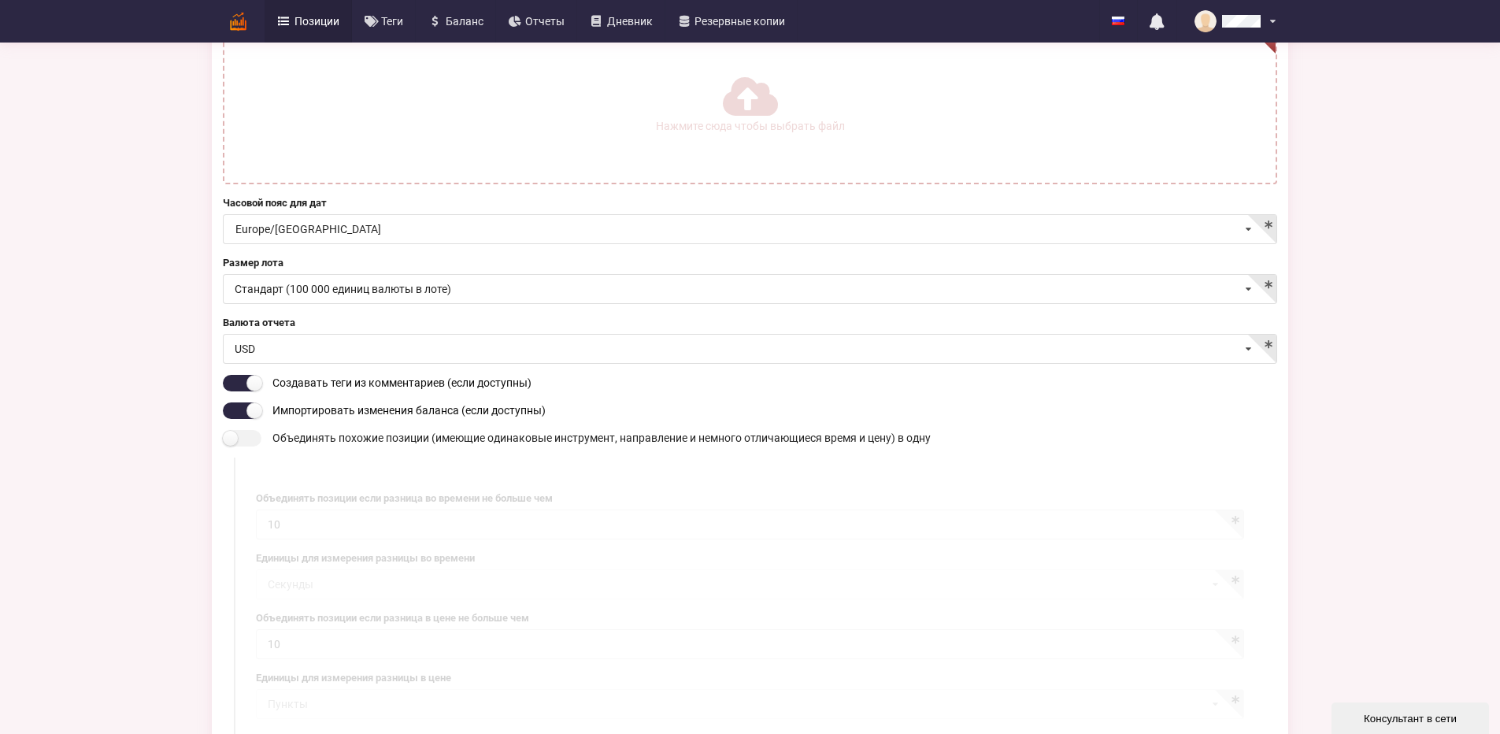
click at [667, 183] on label "Нажмите сюда чтобы выбрать файл" at bounding box center [749, 104] width 1051 height 158
click at [773, 183] on label "Нажмите сюда чтобы выбрать файл" at bounding box center [749, 104] width 1051 height 158
click at [0, 0] on input "Нажмите сюда чтобы выбрать файл" at bounding box center [0, 0] width 0 height 0
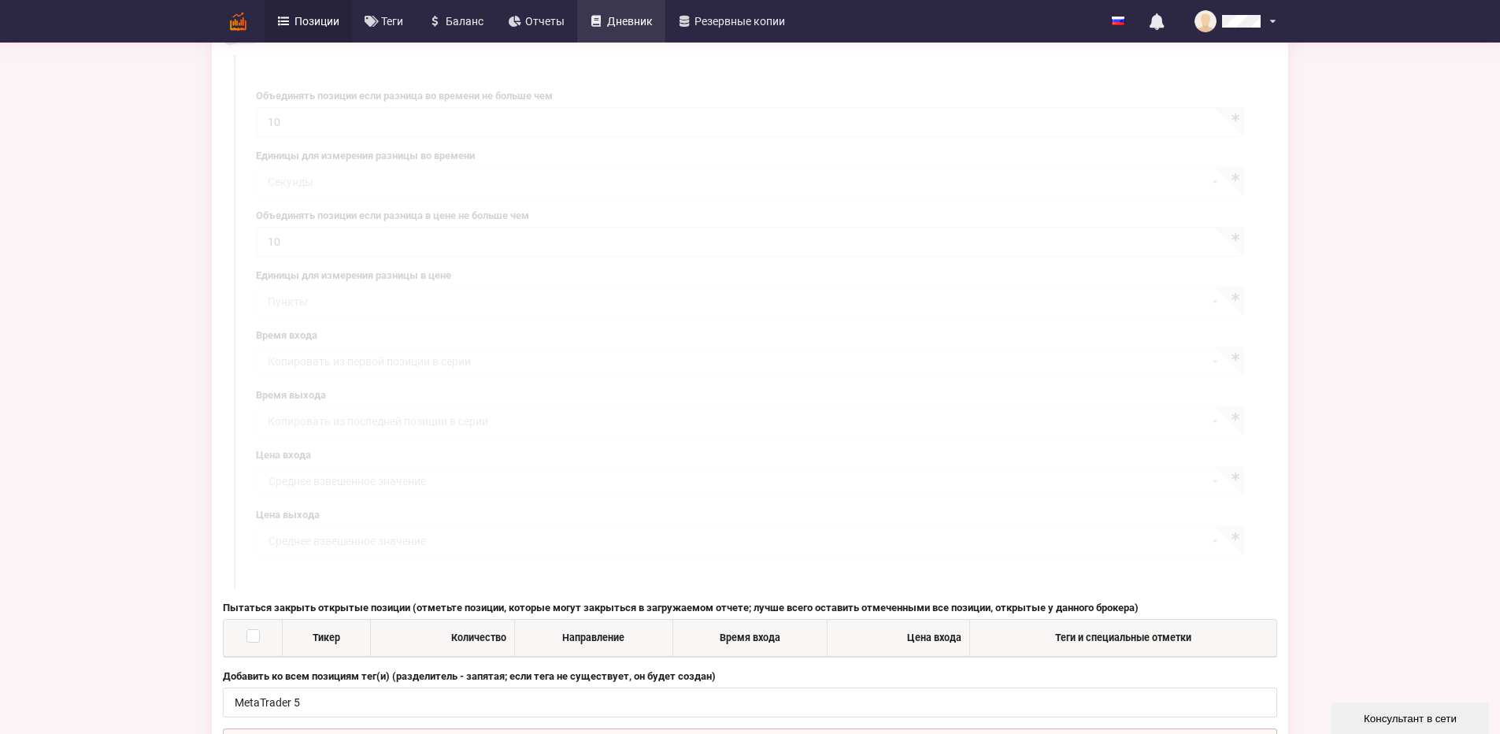
scroll to position [1661, 0]
